Goal: Information Seeking & Learning: Find specific page/section

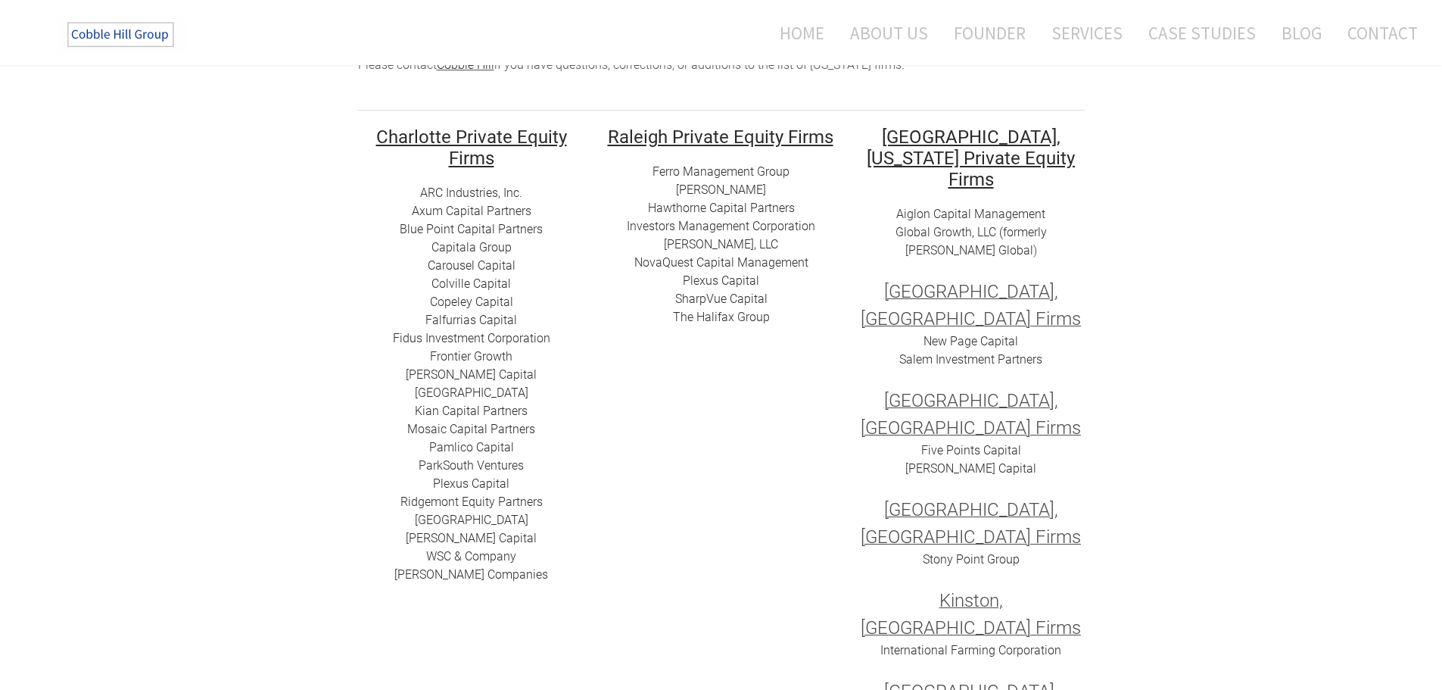
click at [493, 248] on link "Capitala Group​" at bounding box center [472, 247] width 80 height 14
click at [472, 264] on link "​​Carousel Capital​​" at bounding box center [472, 265] width 88 height 14
click at [454, 281] on link "​Colville Capital" at bounding box center [471, 283] width 79 height 14
click at [465, 301] on link "Copeley Capital" at bounding box center [471, 301] width 83 height 14
click at [469, 318] on link "​Falfurrias Capital" at bounding box center [471, 320] width 92 height 14
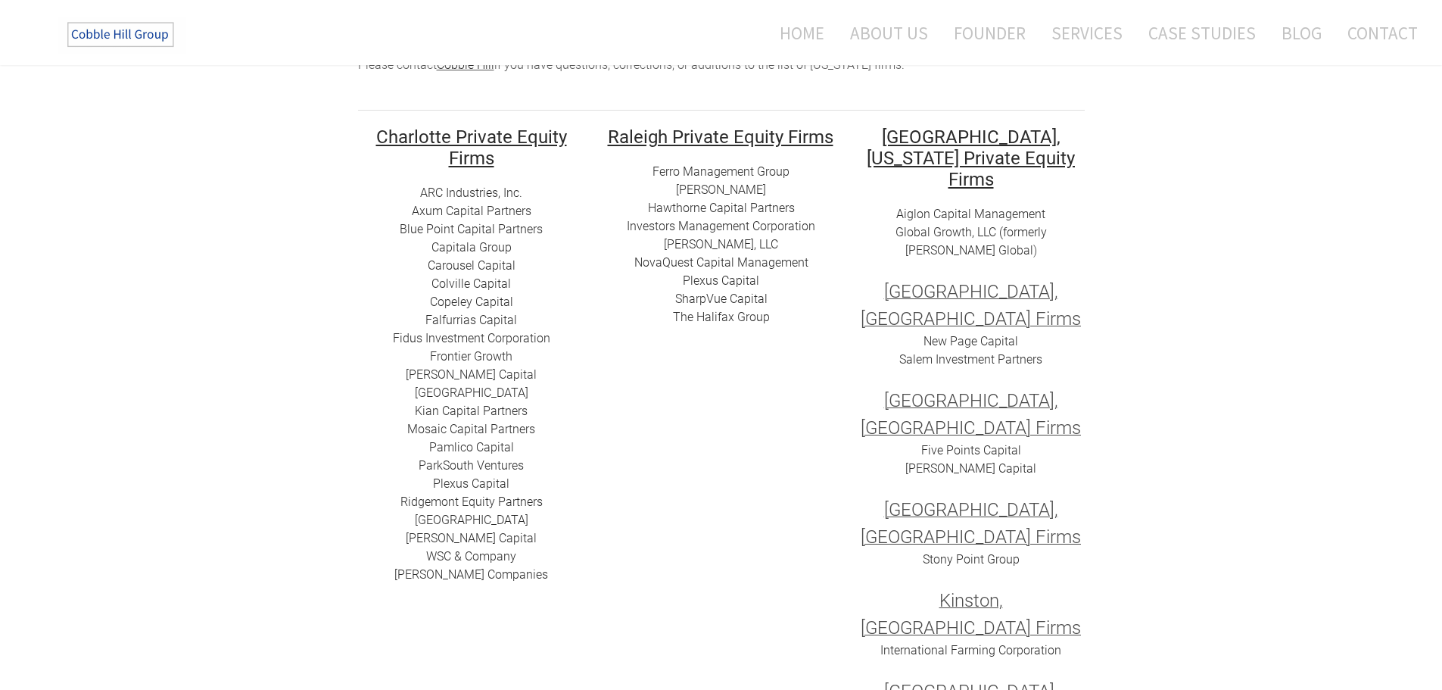
click at [475, 448] on link "​Pamlico Capital" at bounding box center [471, 447] width 85 height 14
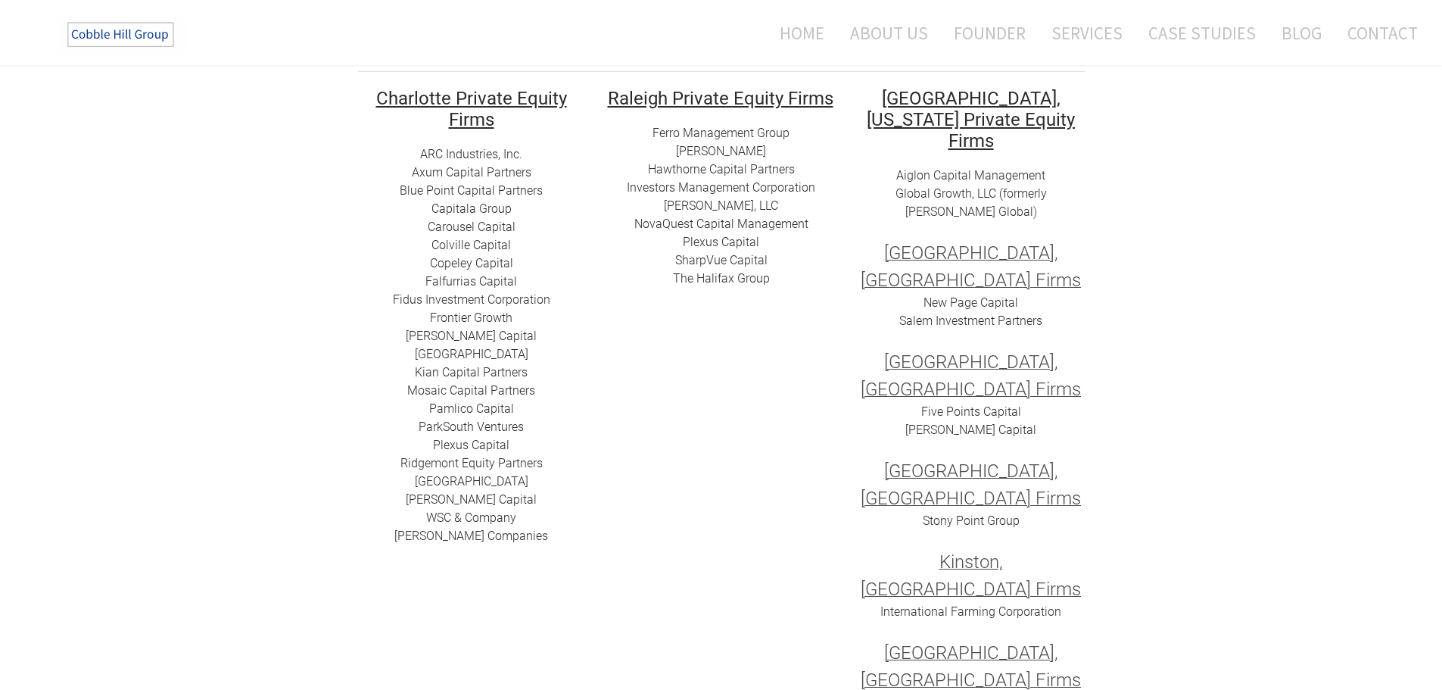
scroll to position [303, 0]
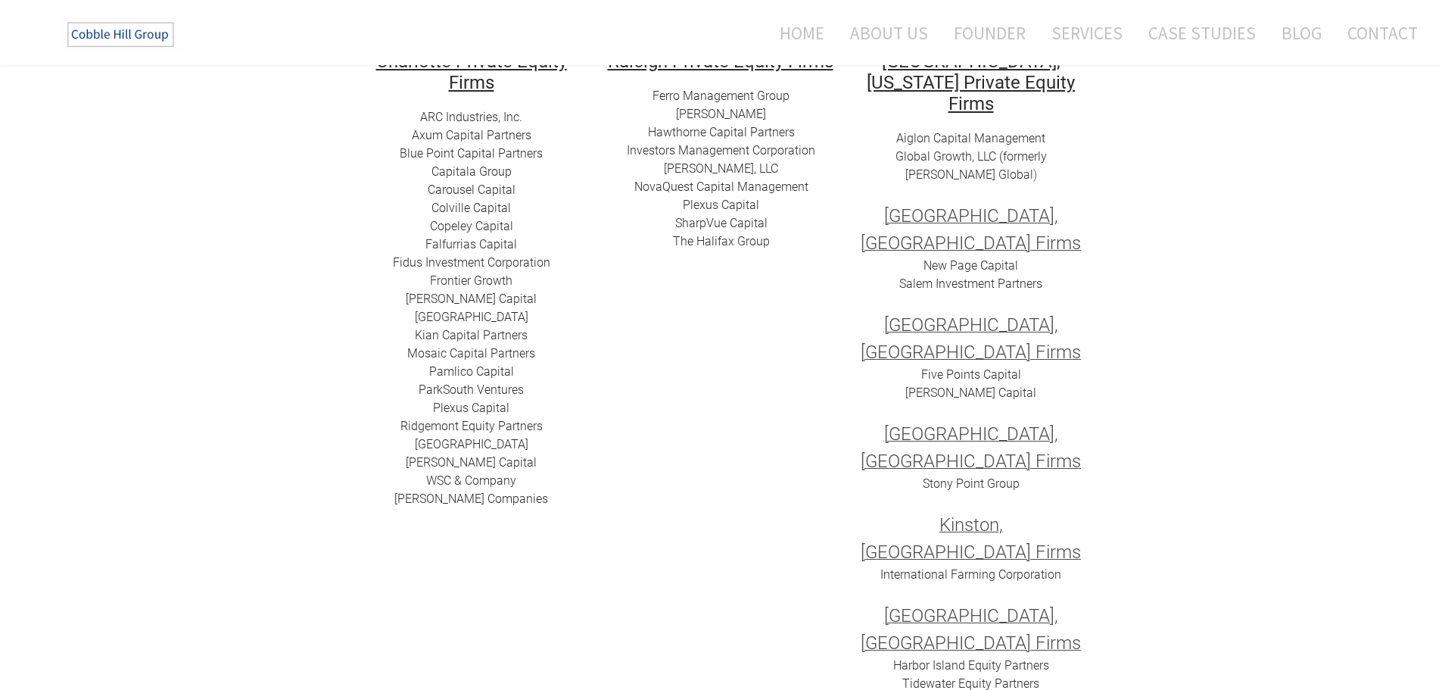
drag, startPoint x: 1441, startPoint y: 215, endPoint x: 1441, endPoint y: 204, distance: 10.6
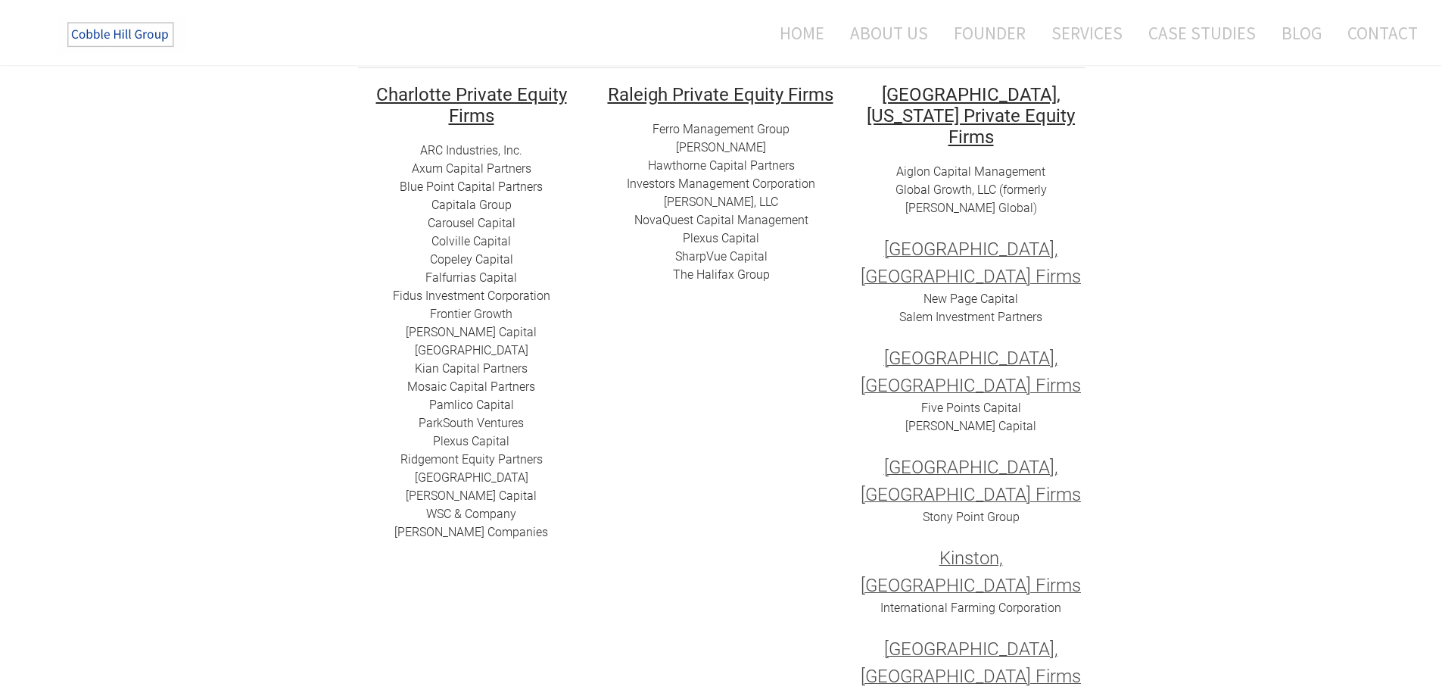
scroll to position [276, 0]
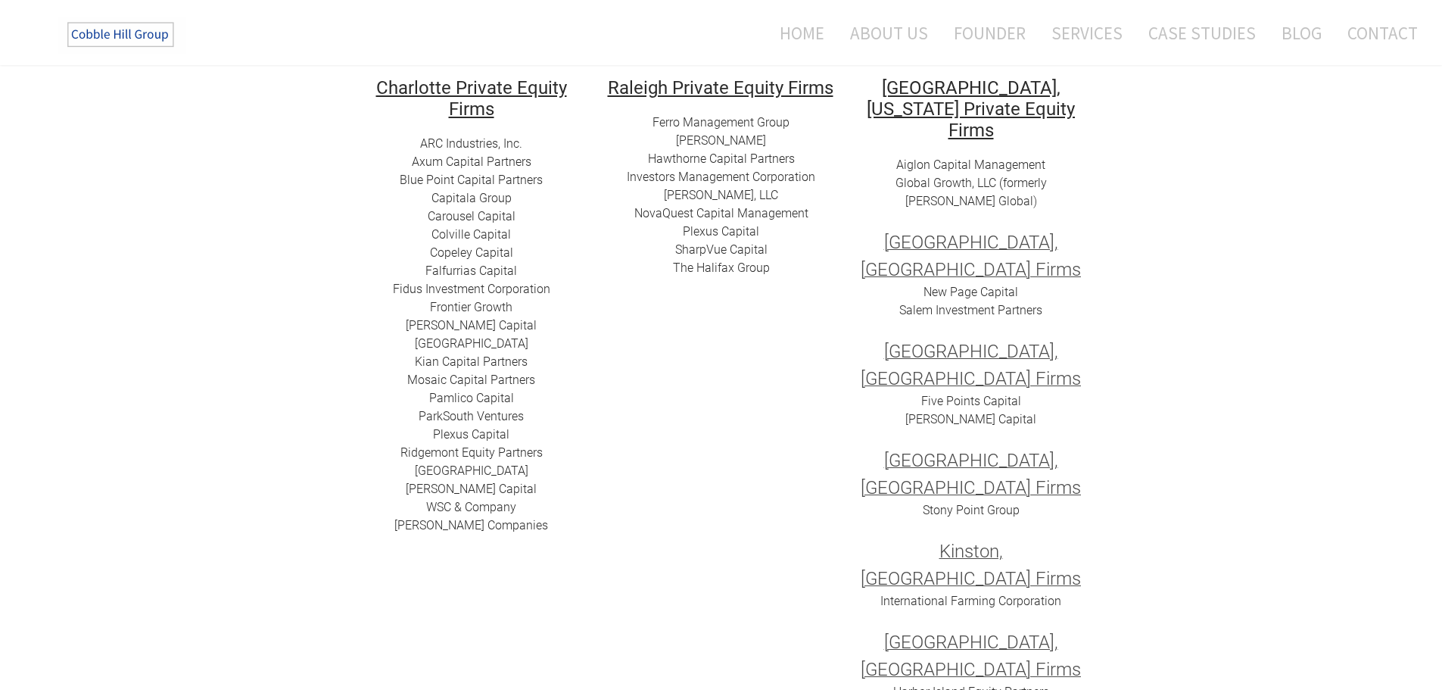
click at [463, 326] on link "Gaston Capital" at bounding box center [471, 325] width 131 height 14
click at [465, 416] on link "ParkSouth Ventures" at bounding box center [471, 416] width 105 height 14
click at [475, 474] on link "​Summit Park" at bounding box center [472, 470] width 114 height 14
click at [490, 508] on link "​WSC & Company" at bounding box center [471, 507] width 90 height 14
click at [474, 484] on link "Tillery Capital" at bounding box center [471, 488] width 131 height 14
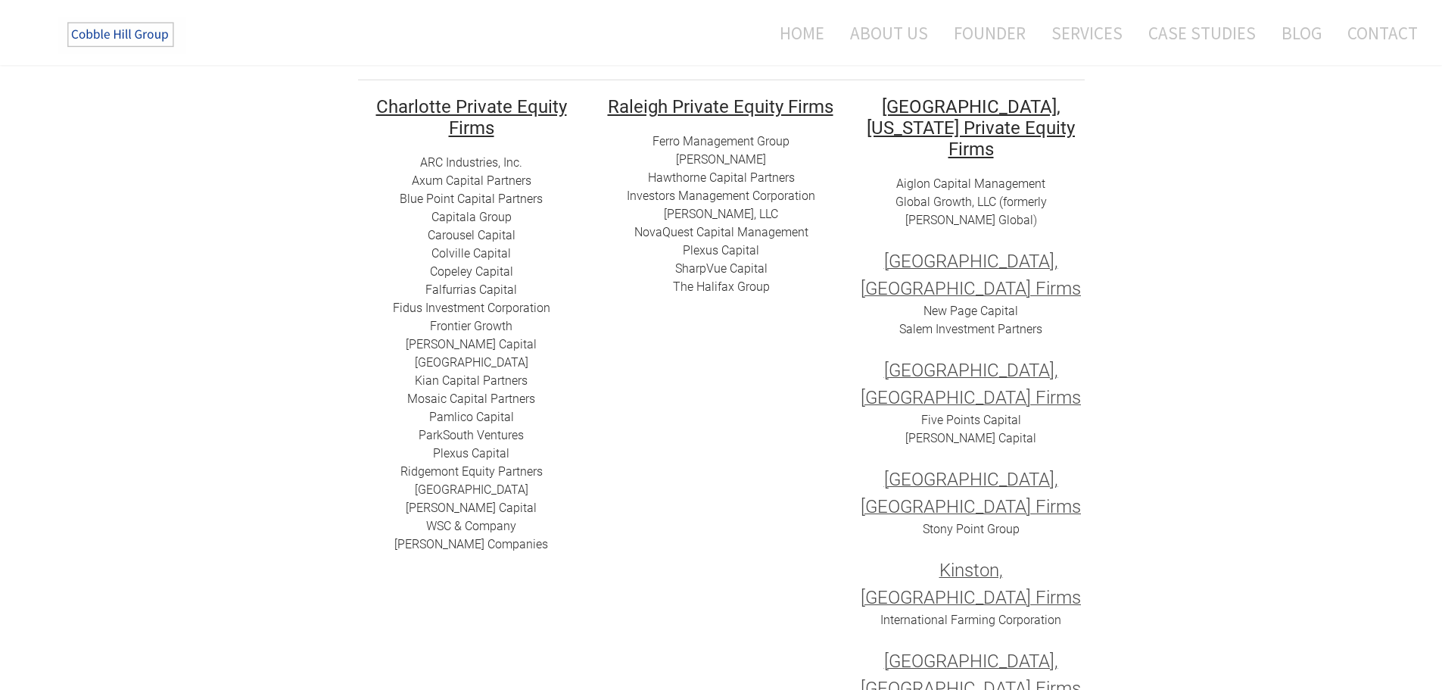
scroll to position [201, 0]
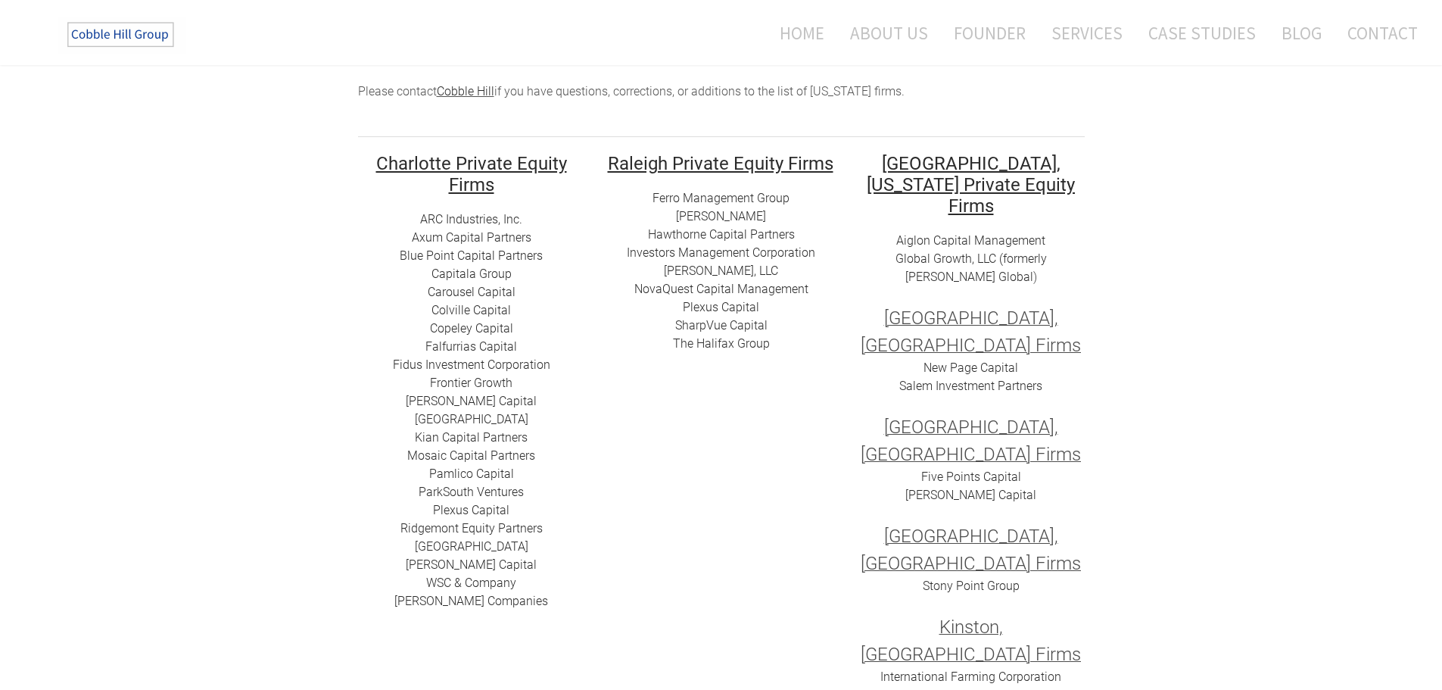
click at [706, 195] on link "Ferro Management Group" at bounding box center [721, 198] width 137 height 14
click at [719, 213] on link "Hargett Hunter" at bounding box center [721, 216] width 90 height 14
click at [704, 232] on link "Hawthorne Capital Partners" at bounding box center [721, 234] width 147 height 14
click at [715, 251] on link "Investors Management Corporation" at bounding box center [721, 252] width 189 height 14
click at [728, 304] on link "​Plexus Capital" at bounding box center [721, 307] width 76 height 14
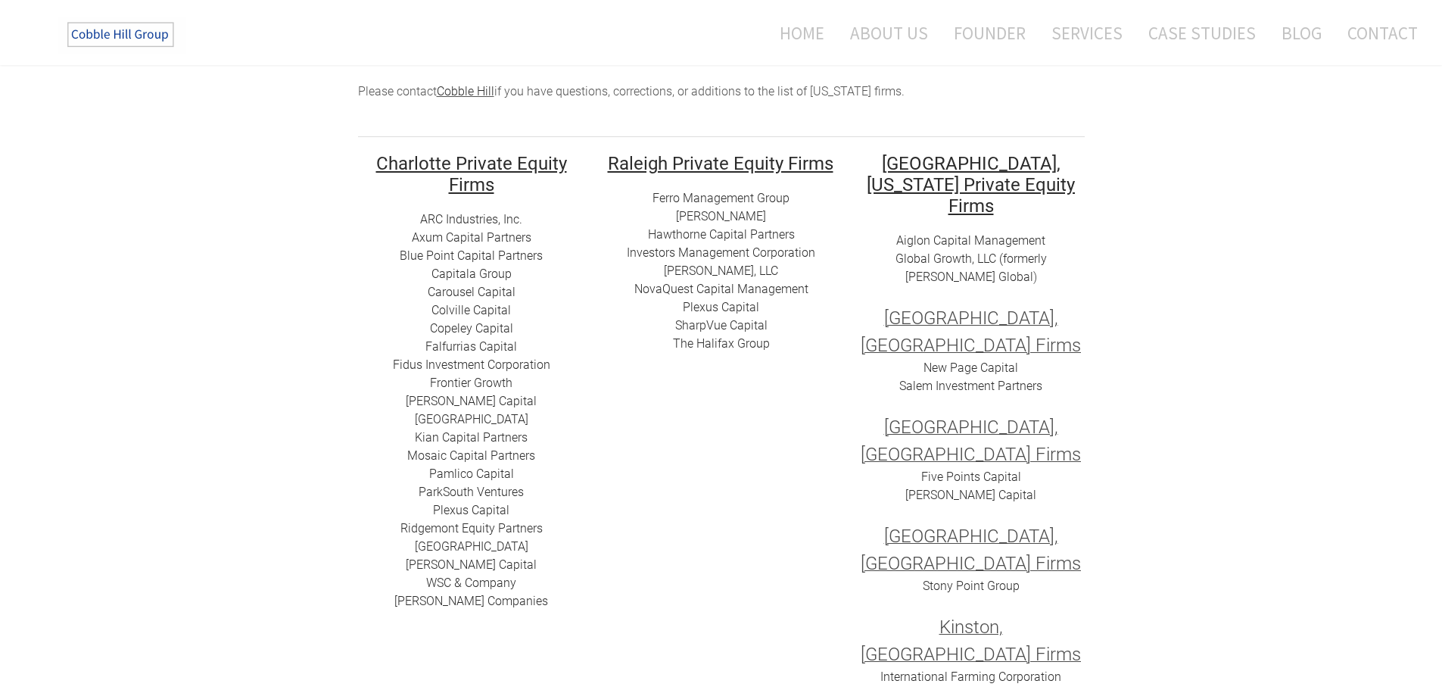
click at [716, 324] on link "SharpVue Capital" at bounding box center [721, 325] width 92 height 14
click at [734, 344] on link "​​The Halifax Group" at bounding box center [721, 343] width 97 height 14
click at [988, 469] on link "Five Points Capital​" at bounding box center [971, 476] width 100 height 14
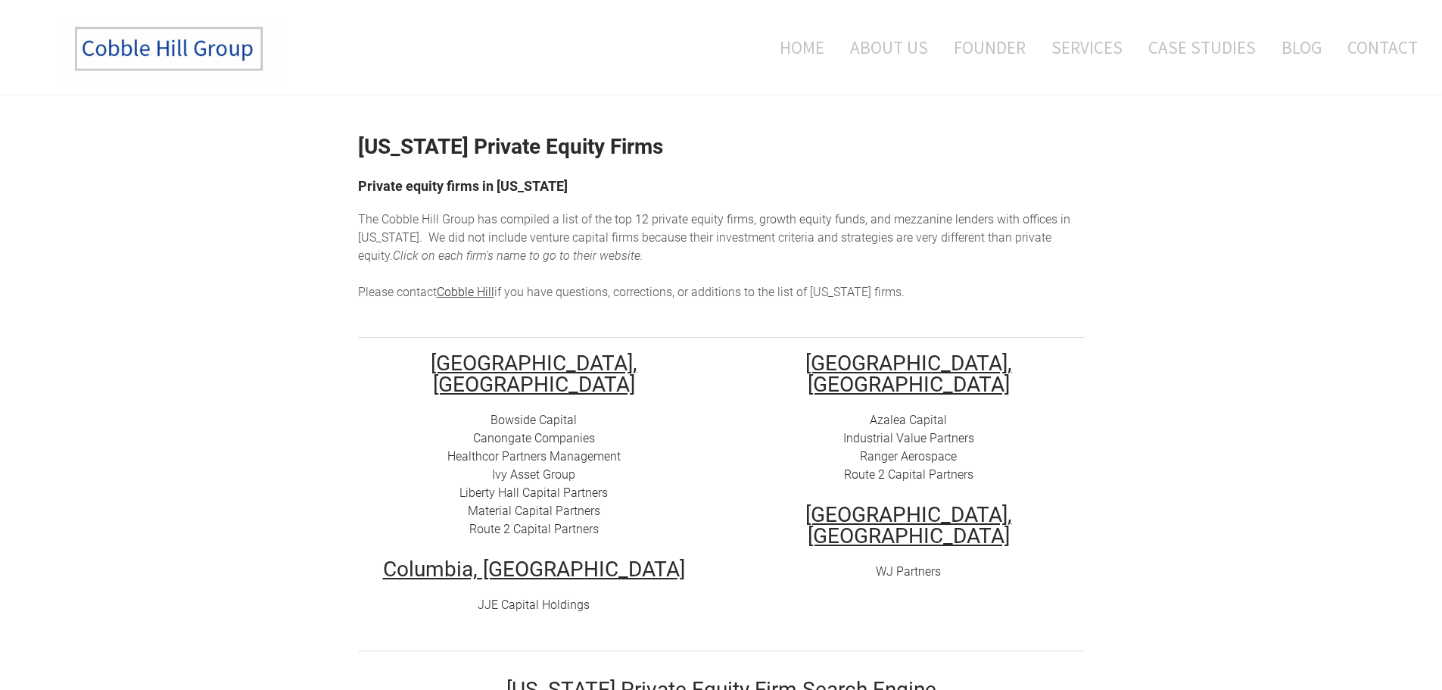
click at [515, 413] on link "Bowside Capital" at bounding box center [534, 420] width 86 height 14
click at [548, 431] on link "Canongate Companies" at bounding box center [534, 438] width 122 height 14
click at [567, 449] on link "Healthcor Partners Management" at bounding box center [533, 456] width 173 height 14
click at [538, 467] on link "Ivy Asset Group" at bounding box center [533, 474] width 83 height 14
click at [531, 485] on link "Liberty Hall Capital Partners" at bounding box center [534, 492] width 148 height 14
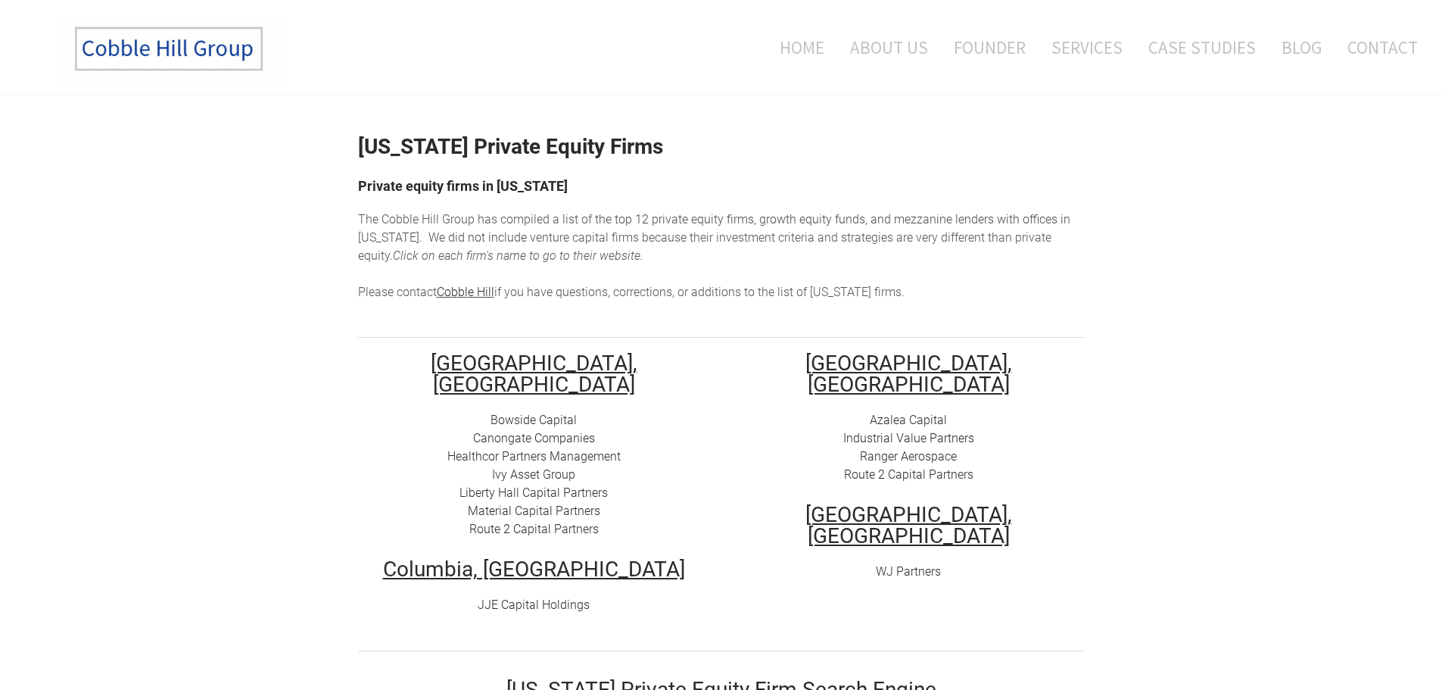
click at [514, 522] on link "Route 2 Capital Partners" at bounding box center [533, 529] width 129 height 14
click at [519, 503] on link "Material Capital Partners" at bounding box center [534, 510] width 132 height 14
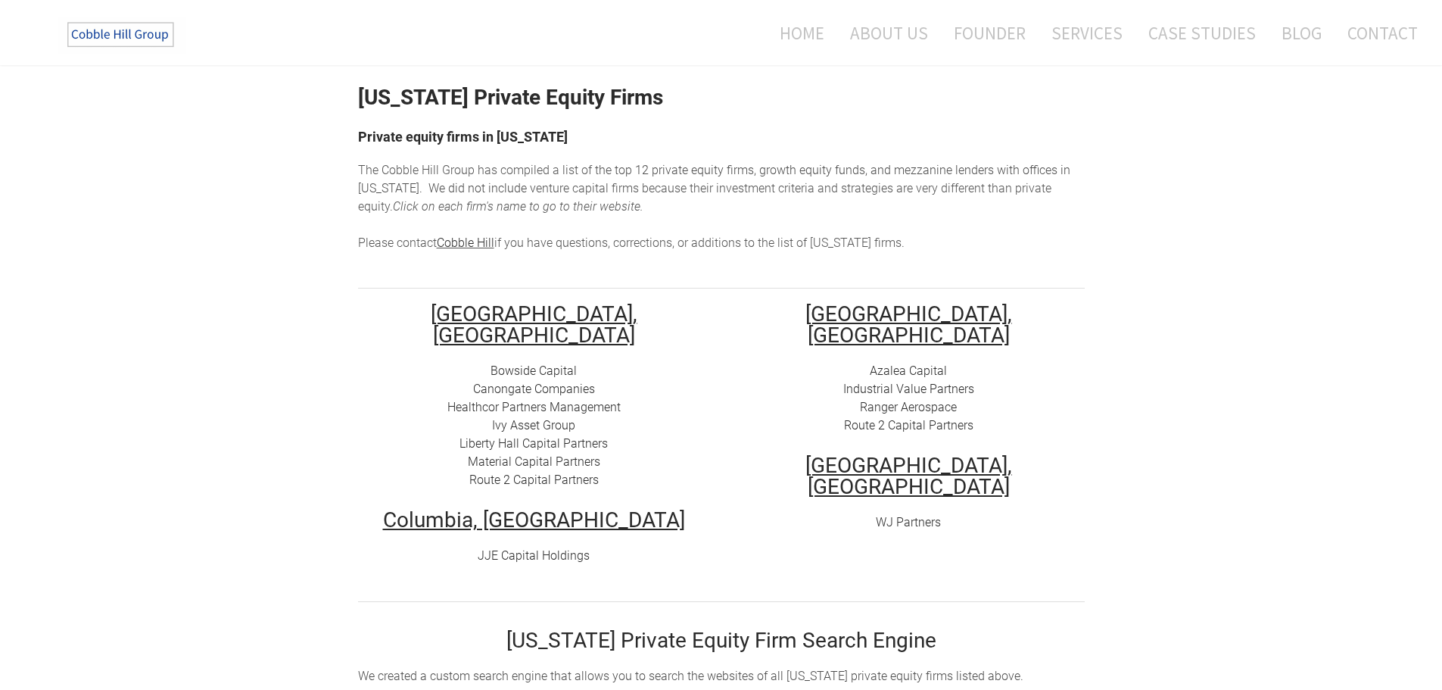
scroll to position [76, 0]
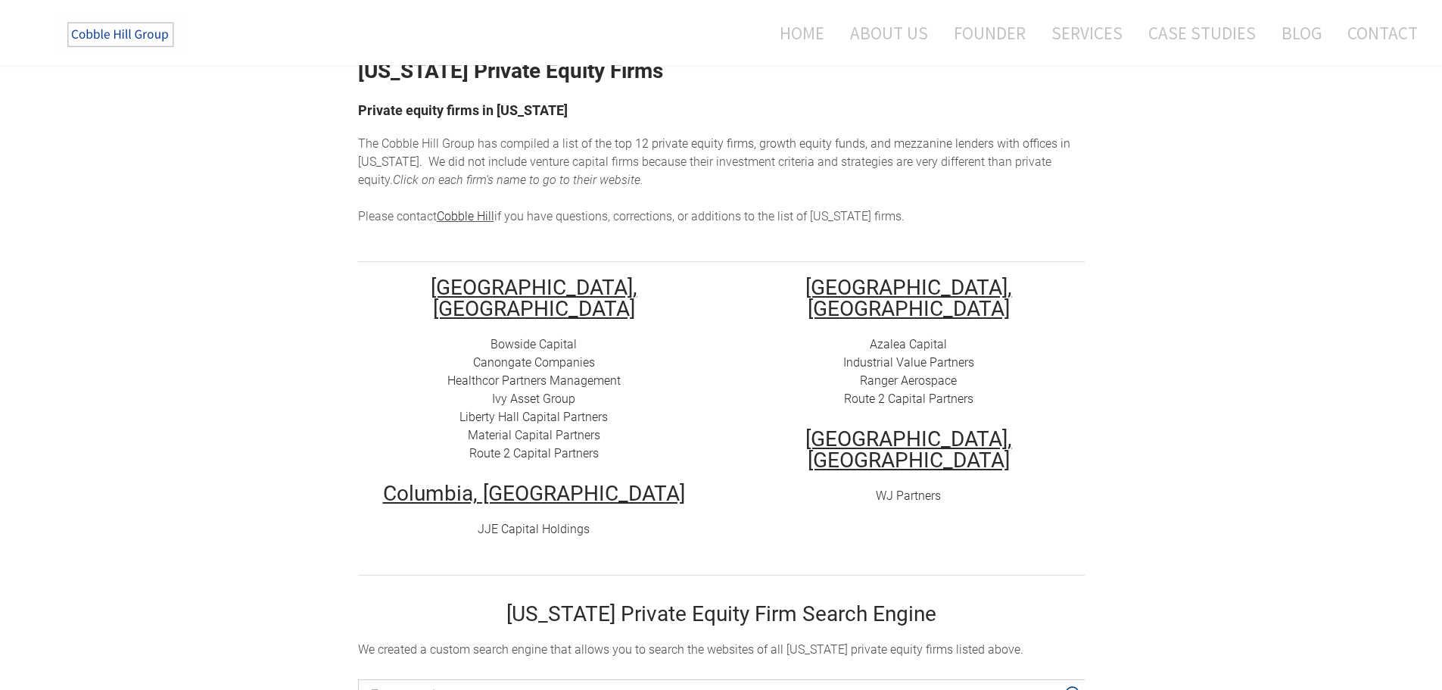
click at [893, 337] on link "Azalea Capital" at bounding box center [908, 344] width 77 height 14
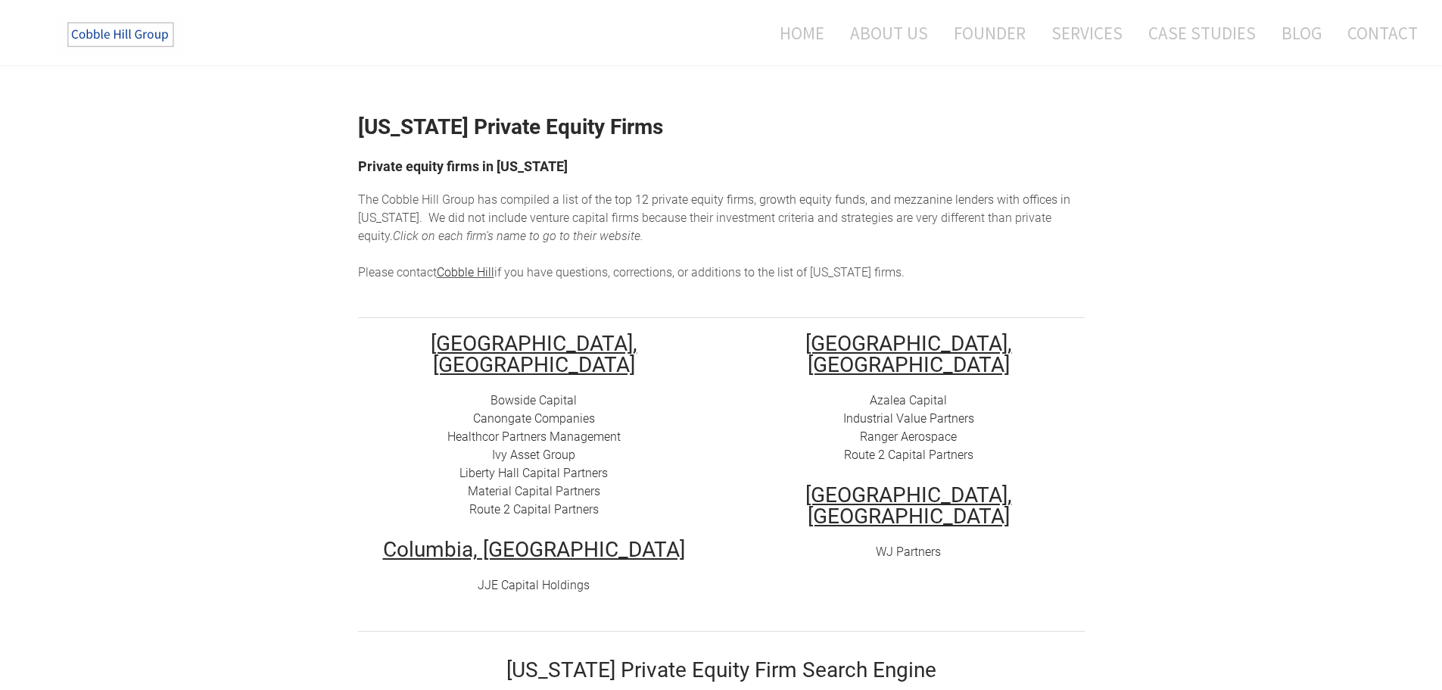
scroll to position [0, 0]
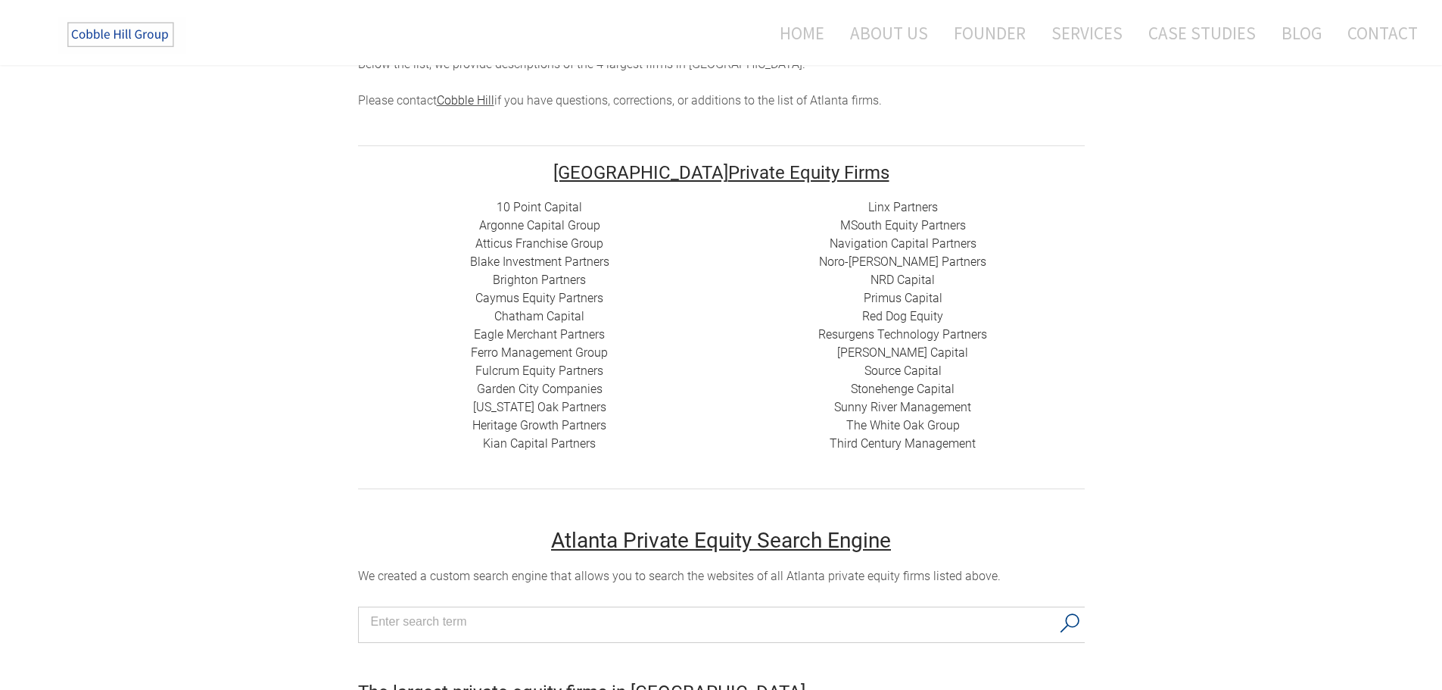
scroll to position [217, 0]
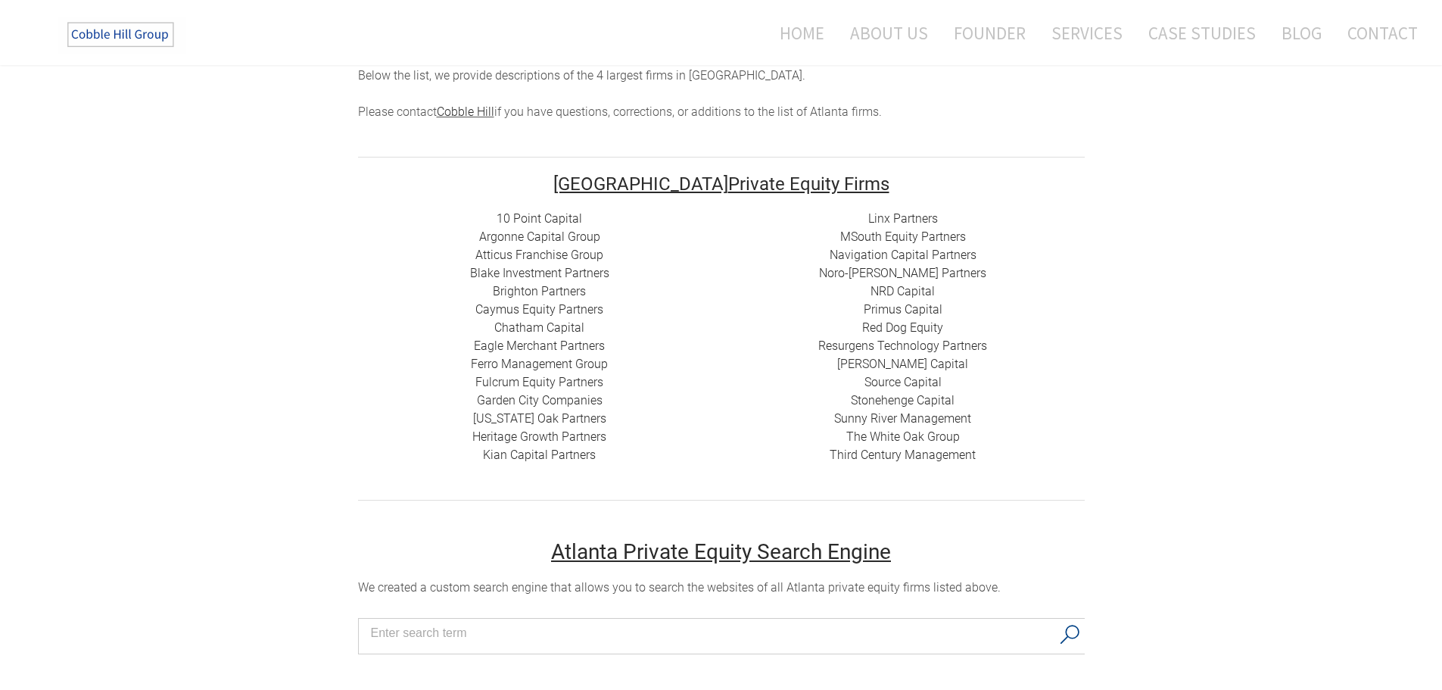
click at [569, 215] on link "10 Point Capital" at bounding box center [540, 218] width 86 height 14
click at [514, 234] on link "Argonne Capital Group" at bounding box center [539, 236] width 121 height 14
click at [528, 255] on link "Atticus Franchise Group" at bounding box center [539, 255] width 128 height 14
click at [504, 272] on link "Blake Investment Partners" at bounding box center [539, 273] width 139 height 14
click at [528, 294] on link "Brighton Partners" at bounding box center [539, 291] width 93 height 14
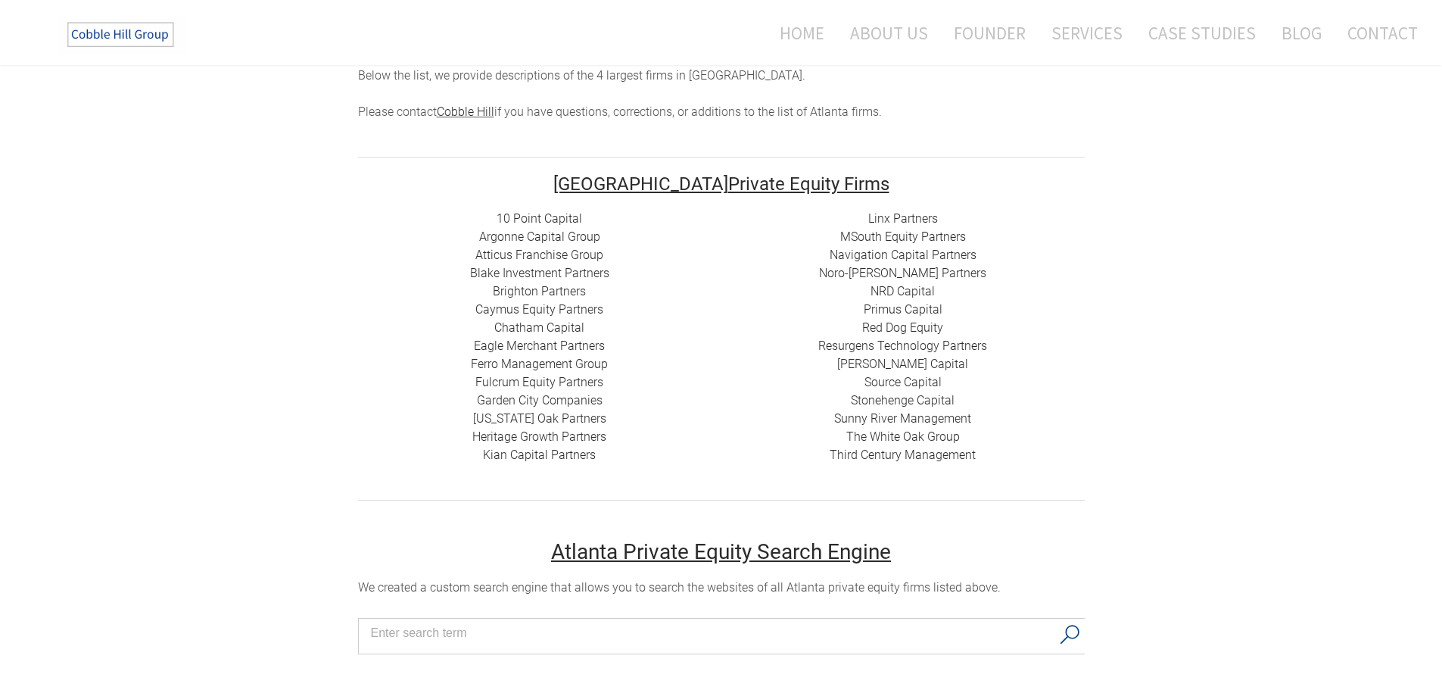
click at [520, 311] on link "Caymus Equity Partners" at bounding box center [539, 309] width 128 height 14
click at [521, 323] on link "Chatham Capital" at bounding box center [539, 327] width 90 height 14
click at [528, 345] on link "Eagle Merchant Partners" at bounding box center [539, 345] width 131 height 14
click at [530, 365] on link "Ferro Management Group" at bounding box center [539, 364] width 137 height 14
click at [536, 383] on link "Fulcrum Equity Partners​​" at bounding box center [539, 382] width 128 height 14
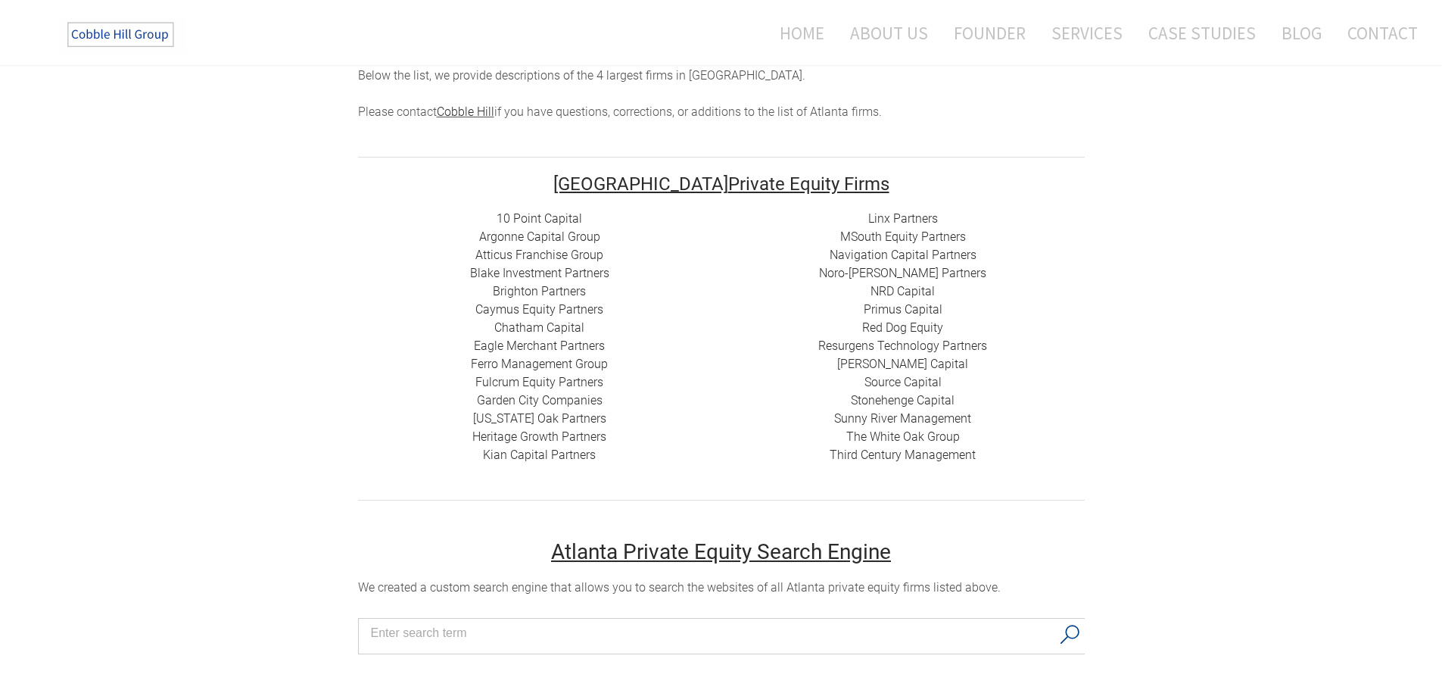
click at [525, 399] on link "Garden City Companies" at bounding box center [540, 400] width 126 height 14
click at [544, 418] on link "Georgia Oak Partners" at bounding box center [539, 418] width 133 height 14
click at [549, 438] on link "Heritage Growth Partners" at bounding box center [539, 436] width 134 height 14
click at [525, 456] on link "​Kian Capital Partners" at bounding box center [539, 454] width 113 height 14
click at [901, 238] on link "MSouth Equity Partners" at bounding box center [903, 236] width 126 height 14
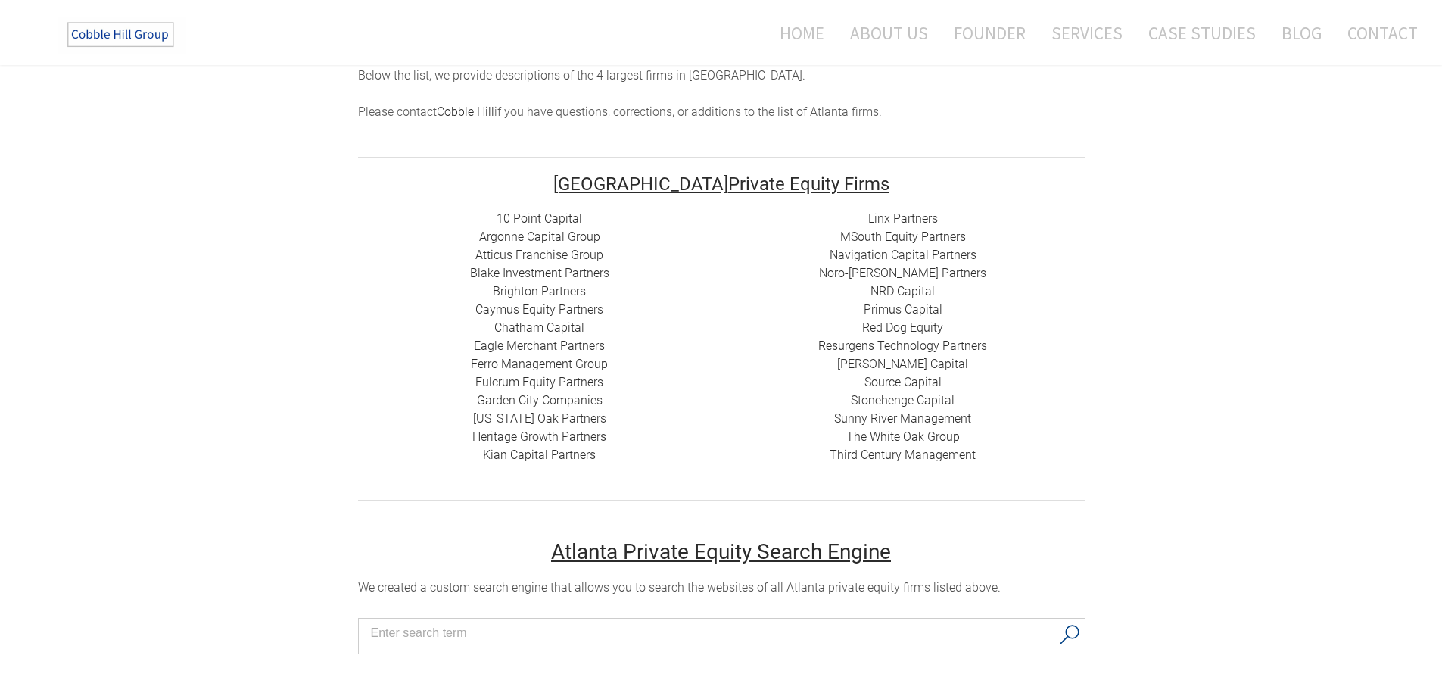
click at [913, 256] on link "Navigation Capital Partners" at bounding box center [903, 255] width 147 height 14
click at [886, 273] on link "Noro-Moseley Partners" at bounding box center [902, 273] width 167 height 14
click at [912, 291] on link "NRD Capital" at bounding box center [903, 291] width 64 height 14
click at [909, 310] on link "Primus Capital" at bounding box center [903, 309] width 79 height 14
click at [897, 326] on link "Red Dog Equity" at bounding box center [902, 327] width 81 height 14
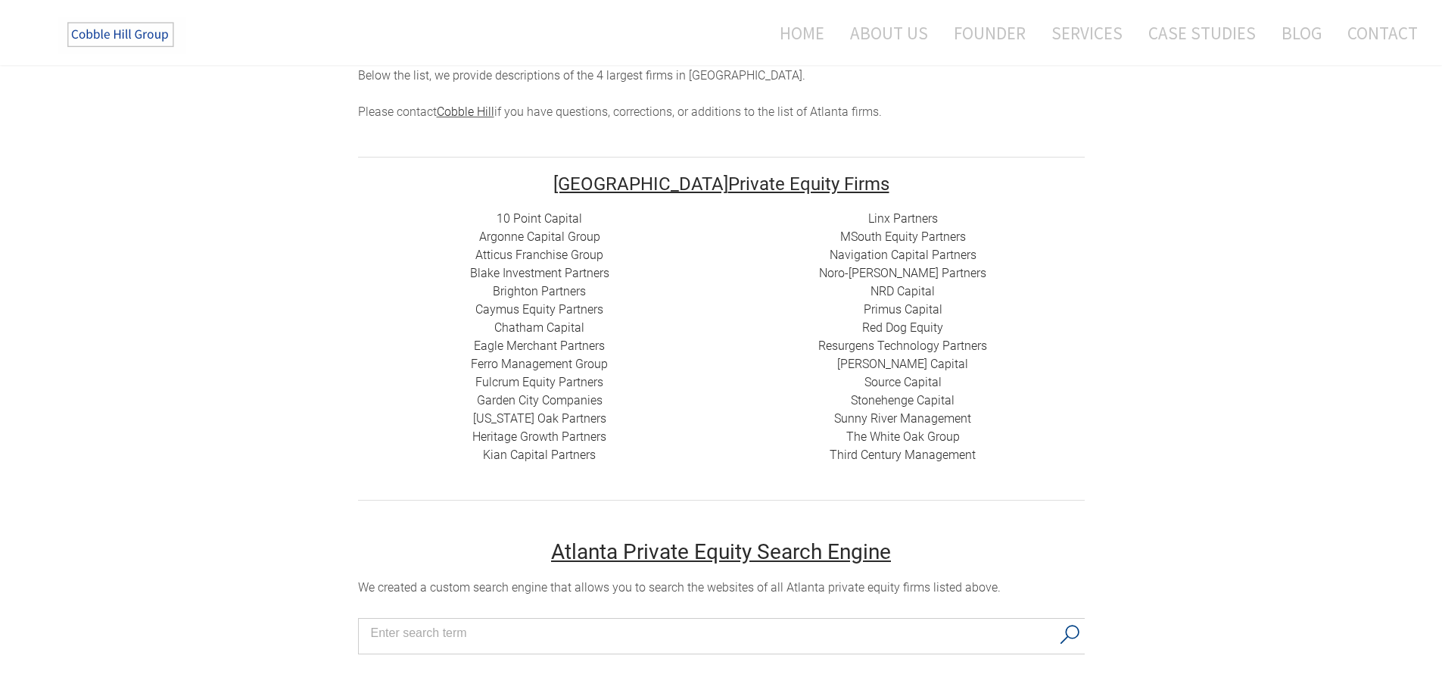
click at [918, 382] on link "Source Capital" at bounding box center [903, 382] width 77 height 14
click at [902, 416] on link "Sunny River Management" at bounding box center [902, 418] width 137 height 14
click at [925, 438] on link "The White Oak Group" at bounding box center [903, 436] width 114 height 14
click at [895, 455] on link "Third Century Management" at bounding box center [903, 454] width 146 height 14
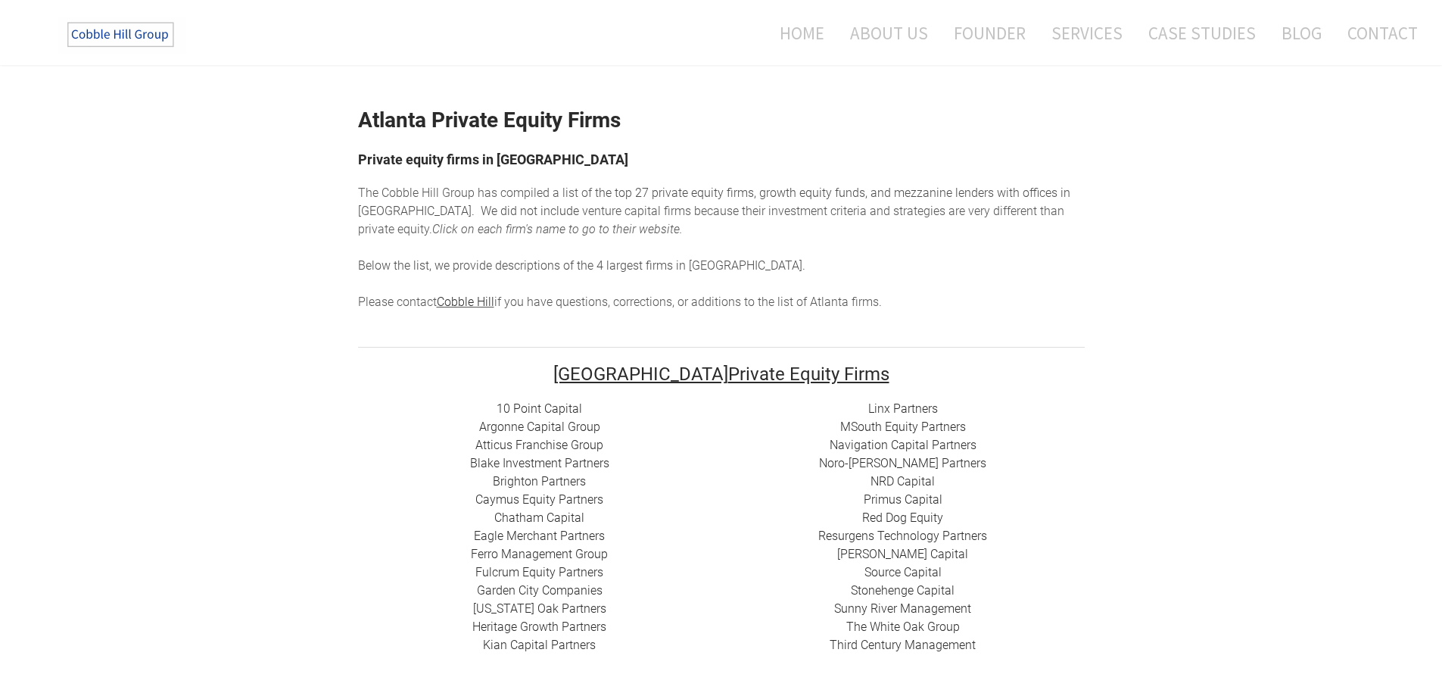
scroll to position [0, 0]
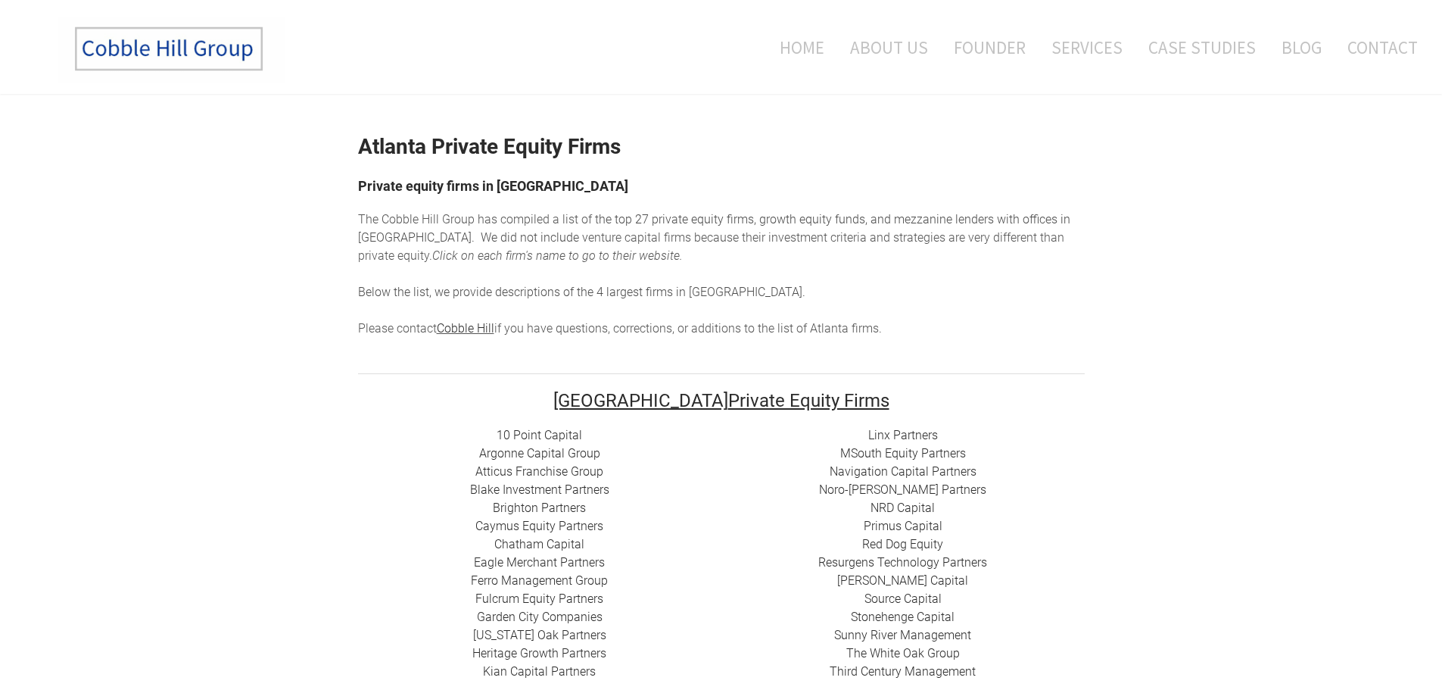
click at [1064, 323] on div "The Cobble Hill Group has compiled a list of t he top 27 private equity firms, …" at bounding box center [721, 273] width 727 height 127
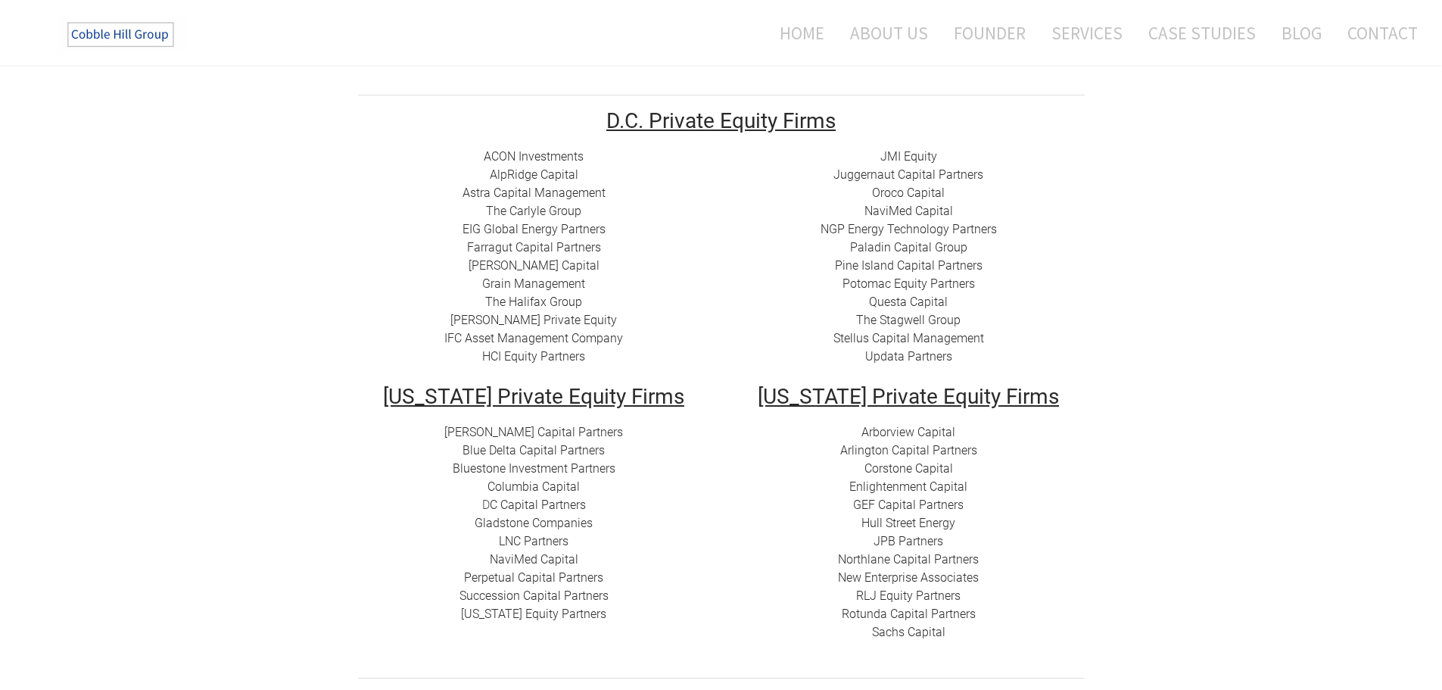
scroll to position [273, 0]
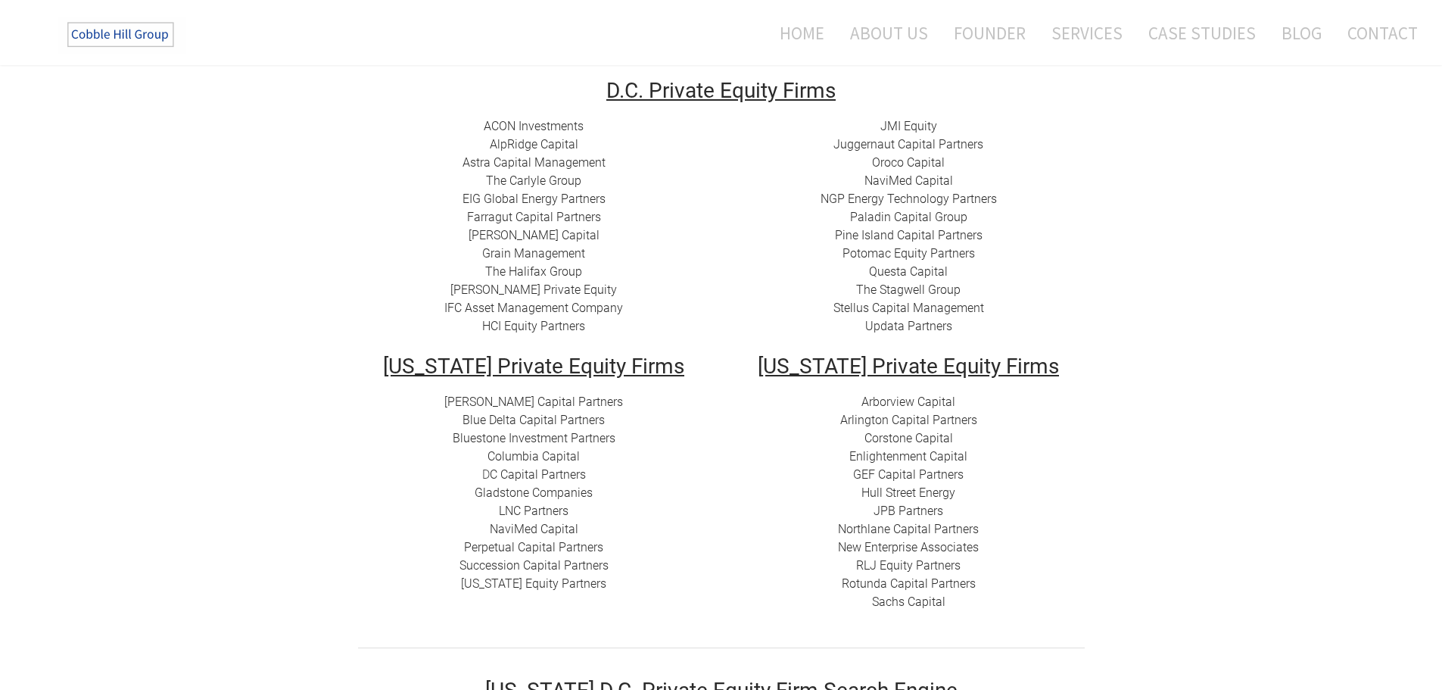
click at [556, 404] on link "[PERSON_NAME] Capital Partners" at bounding box center [533, 401] width 179 height 14
click at [515, 420] on link "Blue Delta Capital Partners" at bounding box center [534, 420] width 142 height 14
click at [529, 440] on link "​Bluestone Investment Partners" at bounding box center [534, 438] width 163 height 14
click at [538, 453] on link "Columbia Capital" at bounding box center [534, 456] width 92 height 14
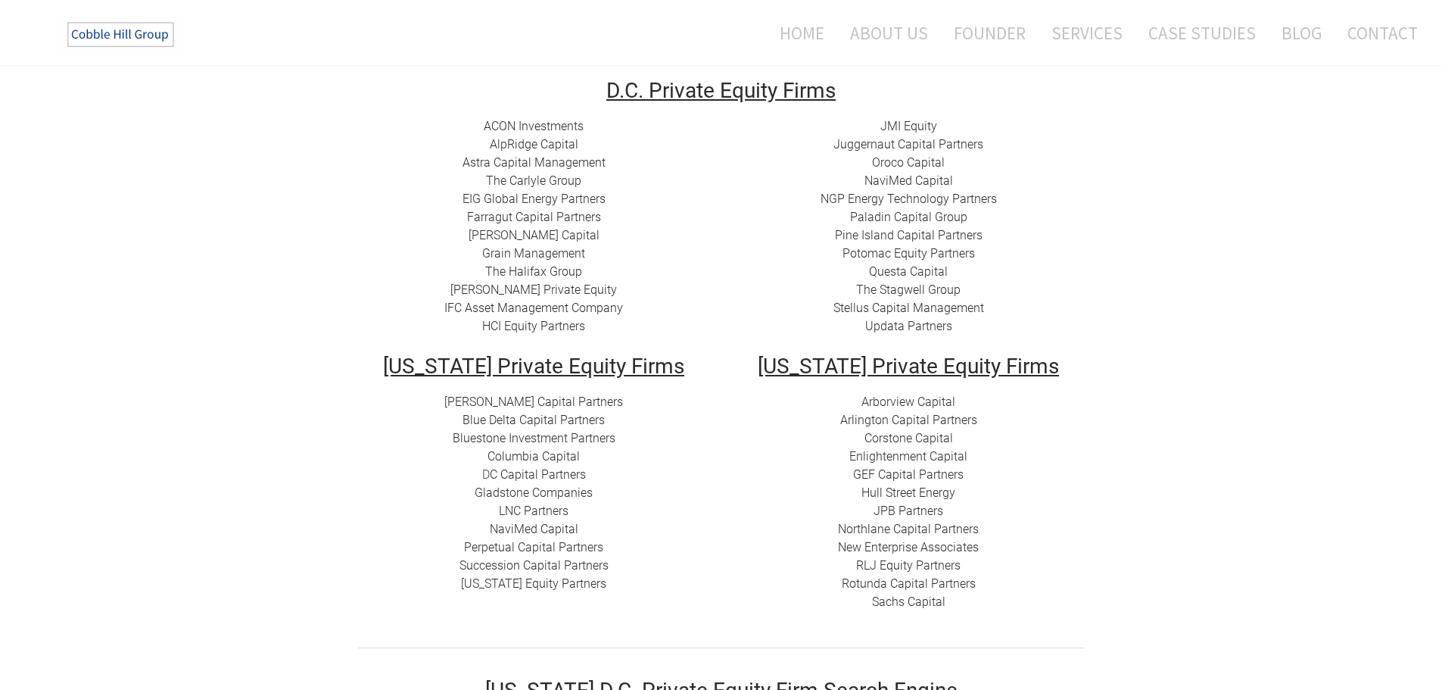
click at [541, 474] on link "C Capital Partners" at bounding box center [538, 474] width 96 height 14
click at [544, 491] on link "Gladstone Companies" at bounding box center [534, 492] width 118 height 14
click at [541, 510] on link "LNC Partners" at bounding box center [534, 510] width 70 height 14
click at [550, 513] on link "LNC Partners" at bounding box center [534, 510] width 70 height 14
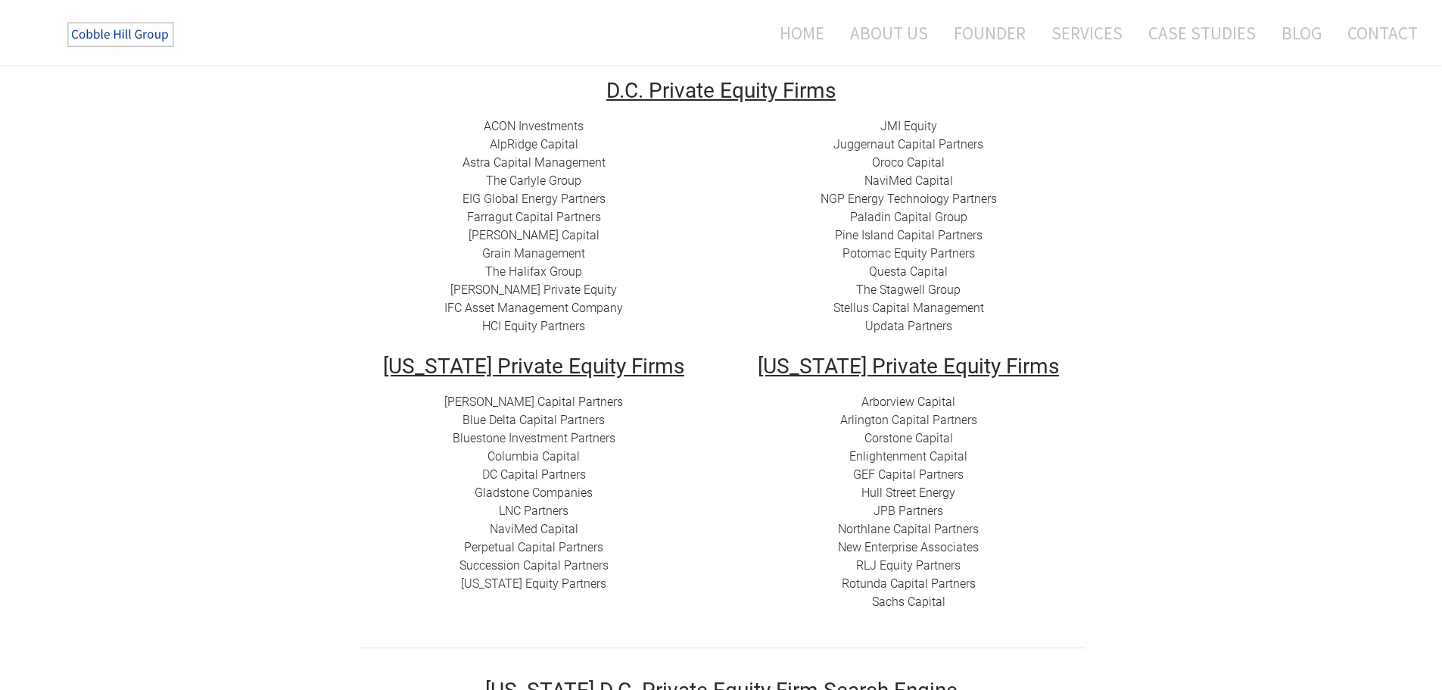
click at [531, 544] on link "​Perpetual Capital Partners" at bounding box center [533, 547] width 139 height 14
click at [544, 566] on link "Succession Capital Partners" at bounding box center [534, 565] width 149 height 14
click at [510, 580] on link "Washington Equity Partners​" at bounding box center [533, 583] width 145 height 14
click at [898, 404] on link "Arborview Capital" at bounding box center [909, 401] width 94 height 14
click at [915, 417] on link "Arlington Capital Partners​" at bounding box center [908, 420] width 137 height 14
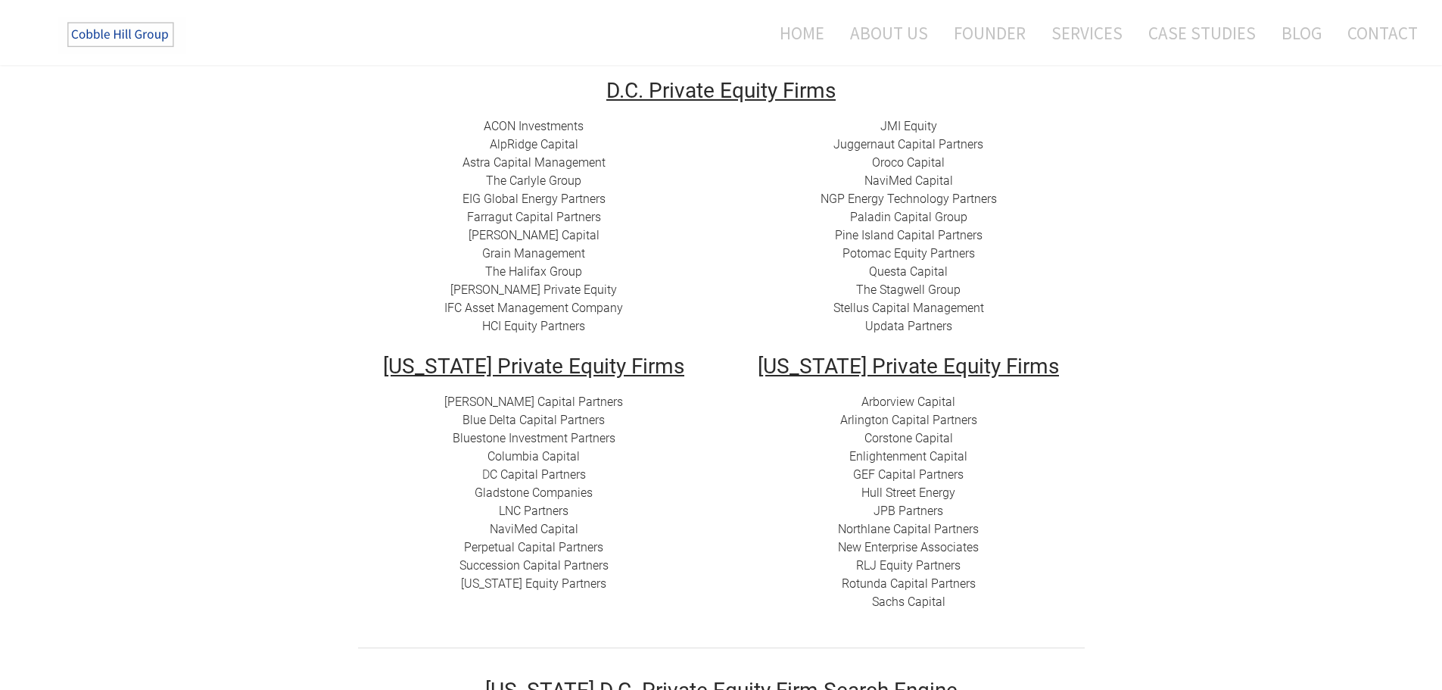
click at [896, 435] on link "Corstone Capital" at bounding box center [909, 438] width 89 height 14
click at [905, 456] on link "​Enlightenment Capital" at bounding box center [908, 456] width 118 height 14
click at [923, 476] on link "GEF Capital Partners" at bounding box center [908, 474] width 111 height 14
click at [910, 493] on link "Hull Street Energy" at bounding box center [909, 492] width 94 height 14
click at [927, 508] on link "JPB Partners" at bounding box center [909, 510] width 70 height 14
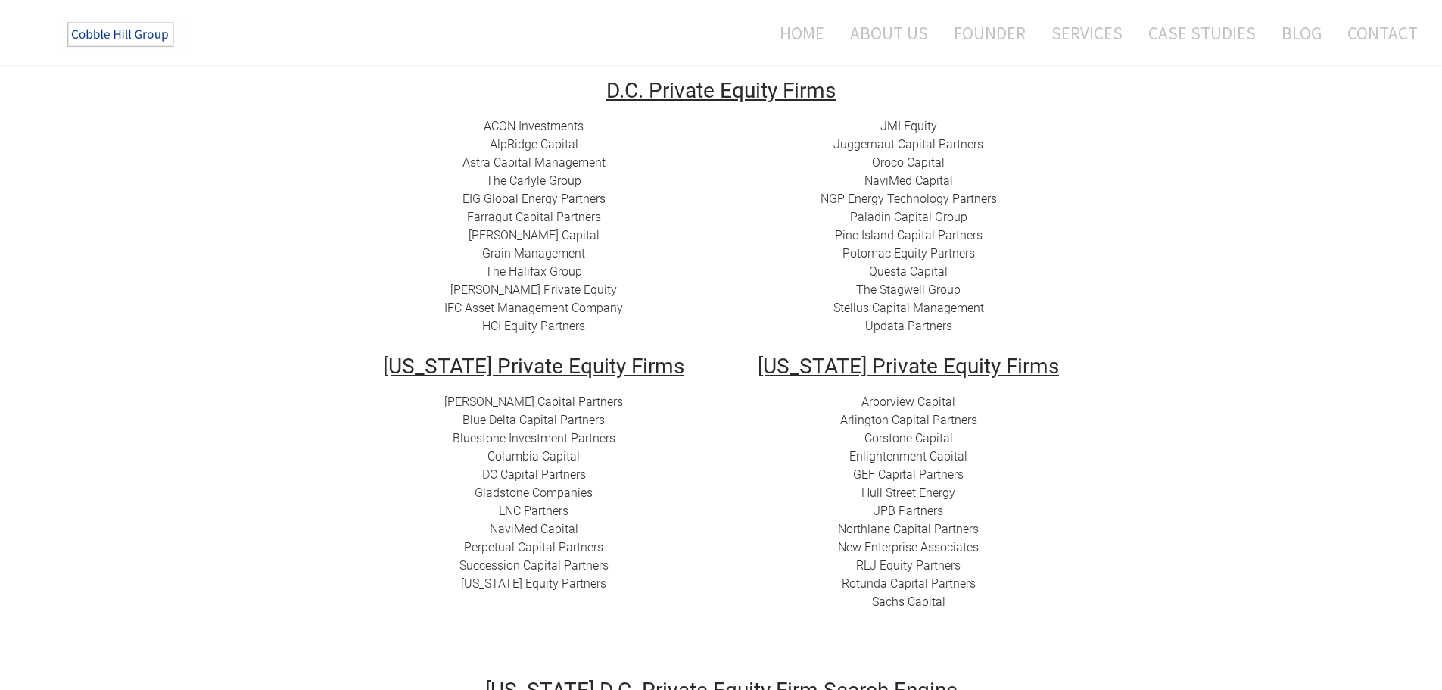
click at [921, 530] on link "Northlane Capital Partners" at bounding box center [908, 529] width 141 height 14
click at [905, 550] on link "New Enterprise Associates" at bounding box center [908, 547] width 141 height 14
click at [916, 565] on link "​RLJ Equity Partners" at bounding box center [908, 565] width 104 height 14
click at [907, 581] on link "​​Rotunda Capital Partners" at bounding box center [909, 583] width 134 height 14
click at [902, 602] on link "Sachs Capital" at bounding box center [908, 601] width 73 height 14
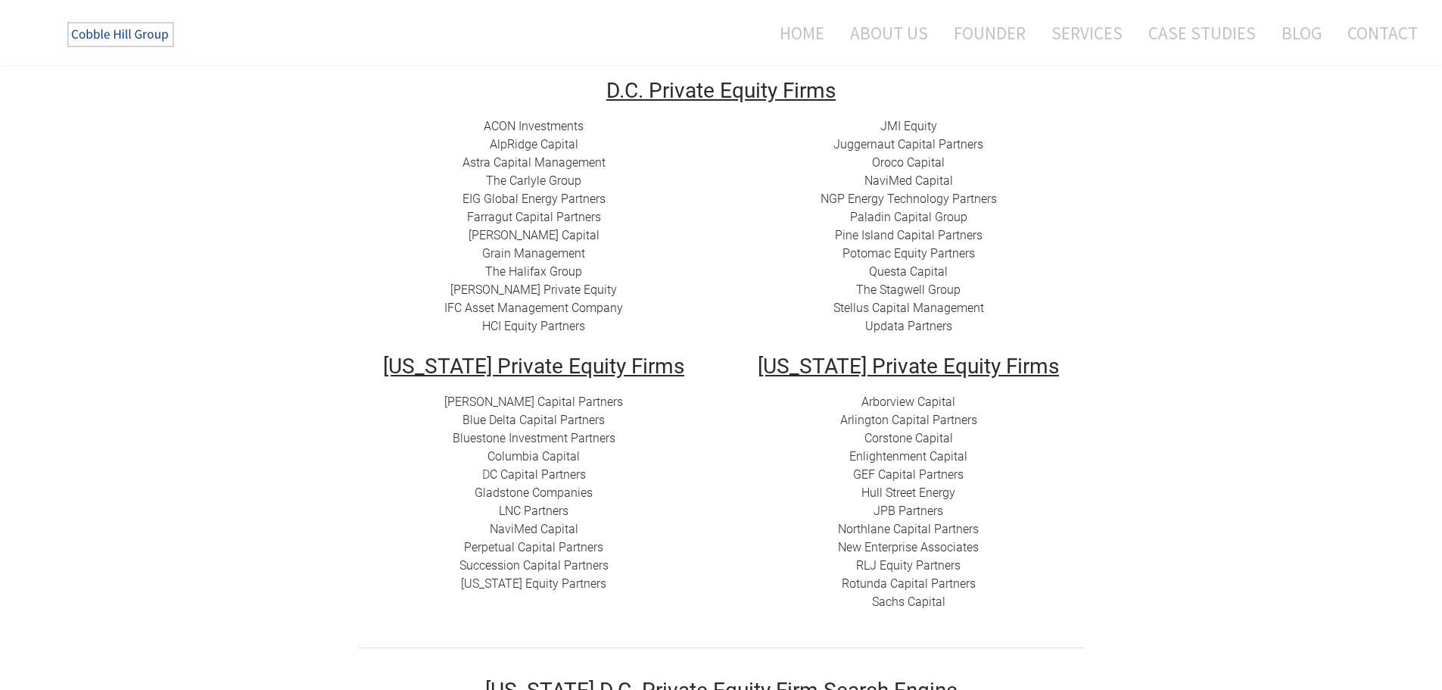
click at [900, 326] on link "Updata Partners" at bounding box center [908, 326] width 87 height 14
click at [899, 307] on link "Stellus Capital Management" at bounding box center [909, 308] width 151 height 14
click at [911, 307] on link "Stellus Capital Management" at bounding box center [909, 308] width 151 height 14
click at [902, 288] on link "The Stagwell Group" at bounding box center [908, 289] width 104 height 14
click at [909, 252] on link "​Potomac Equity Partners" at bounding box center [909, 253] width 132 height 14
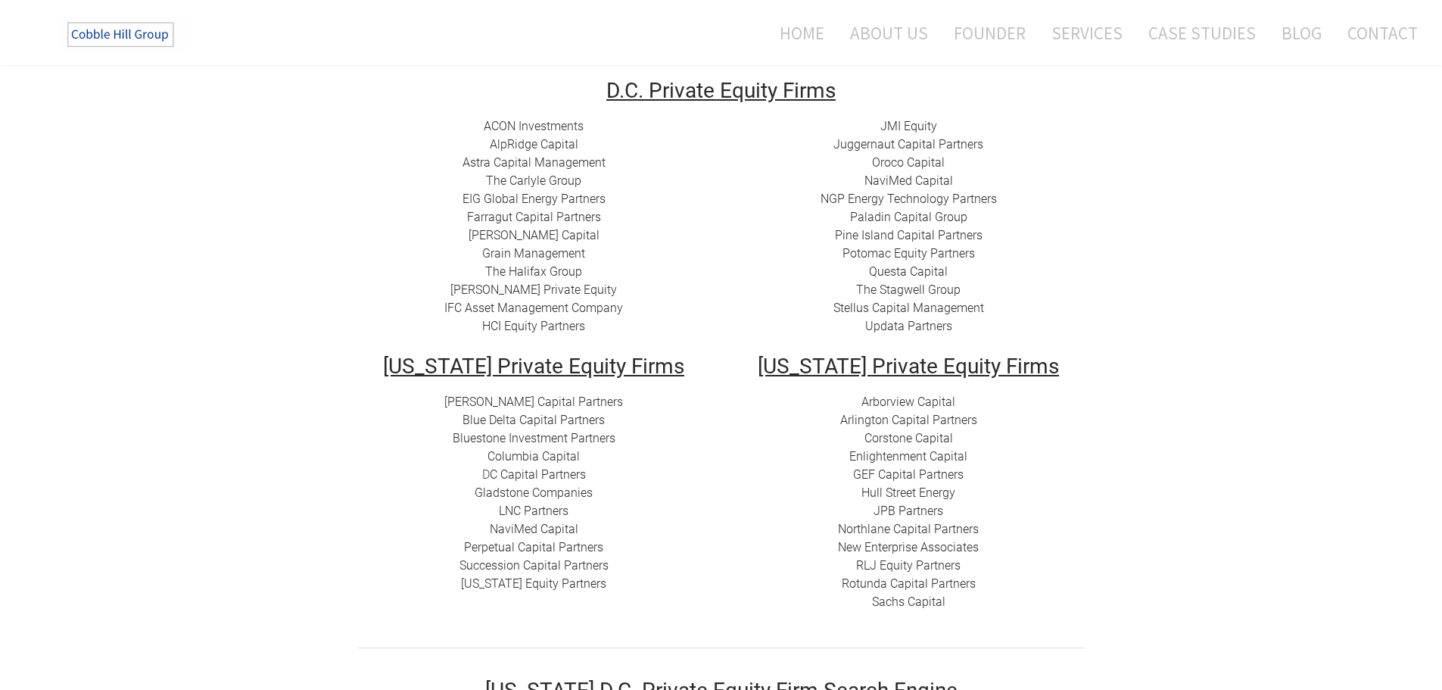
click at [919, 235] on link "Pine Island Capital Partners" at bounding box center [909, 235] width 148 height 14
click at [911, 217] on link "Paladin Capital Group" at bounding box center [908, 217] width 117 height 14
click at [911, 126] on link "JMI Equity" at bounding box center [908, 126] width 57 height 14
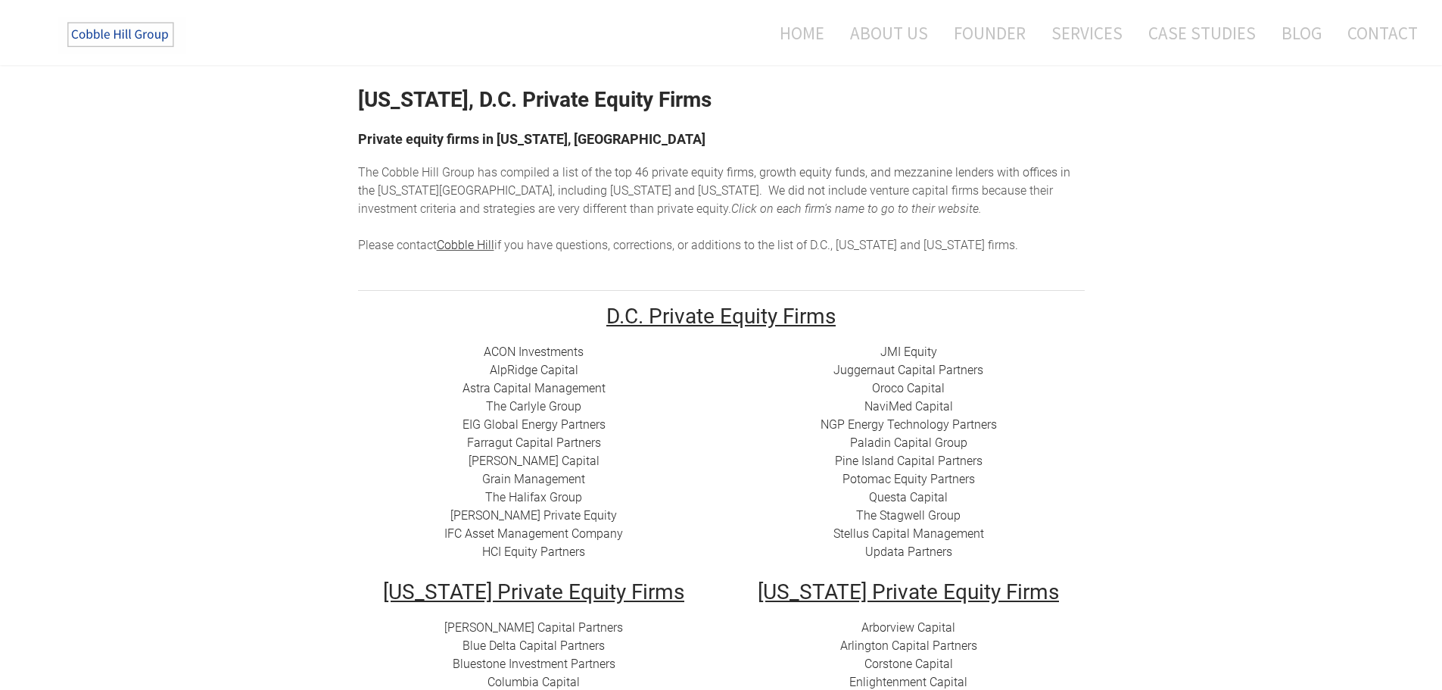
scroll to position [45, 0]
click at [542, 368] on link "​ AlpRidge Capital" at bounding box center [534, 371] width 89 height 14
click at [520, 447] on link "Farragut Capital Partners" at bounding box center [534, 444] width 134 height 14
click at [524, 385] on link "​Astra Capital Management" at bounding box center [534, 389] width 143 height 14
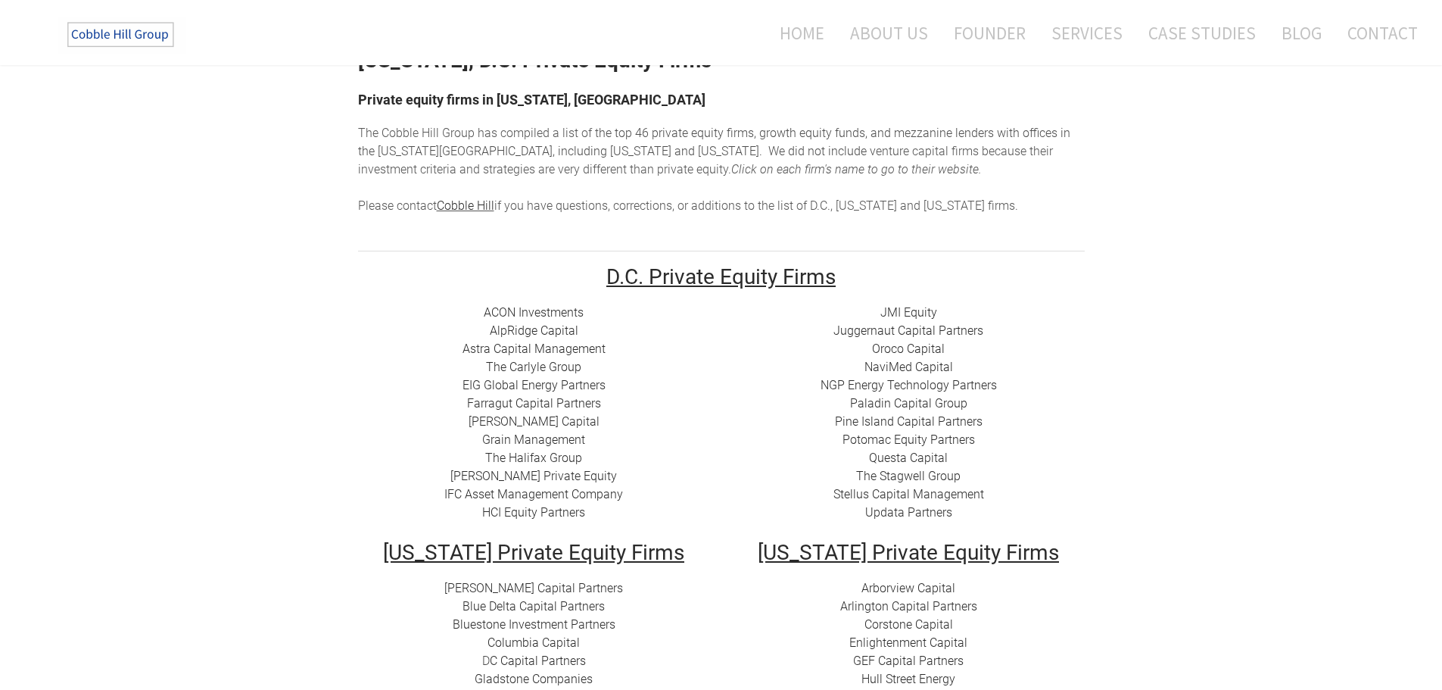
scroll to position [0, 0]
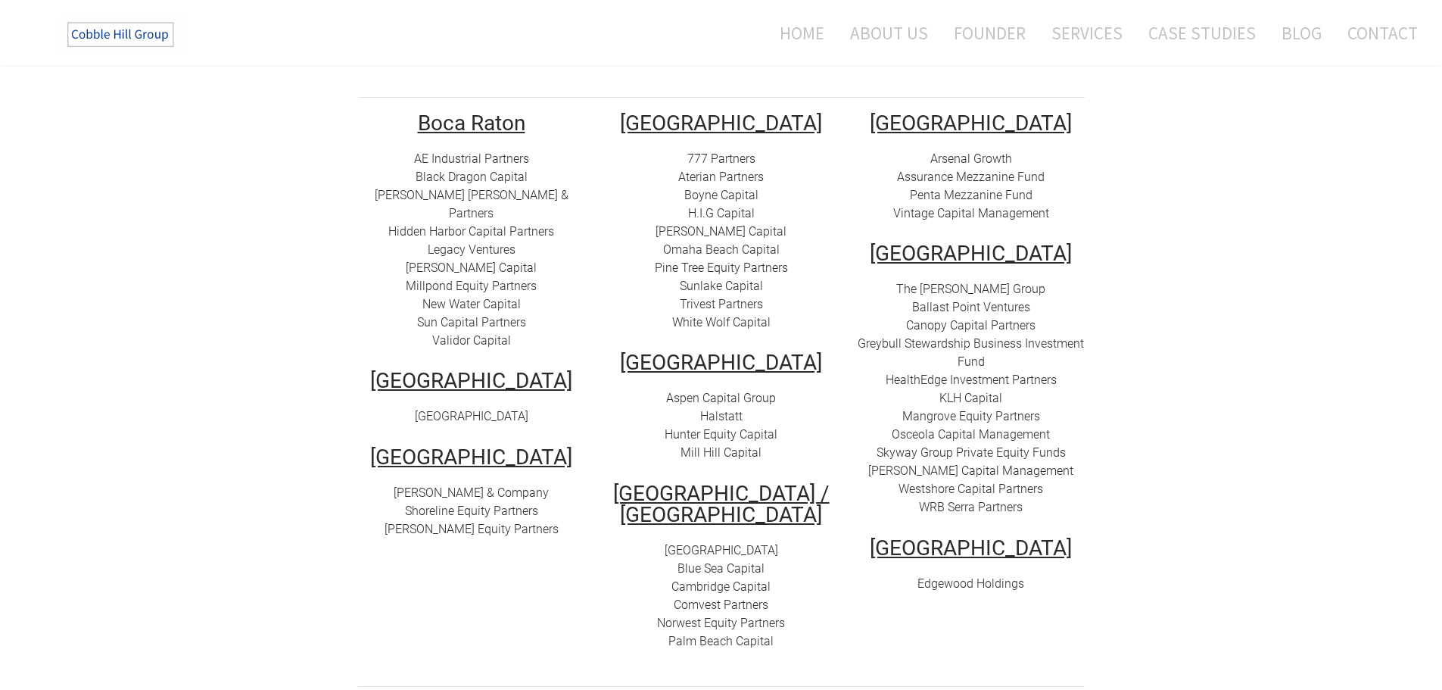
scroll to position [321, 0]
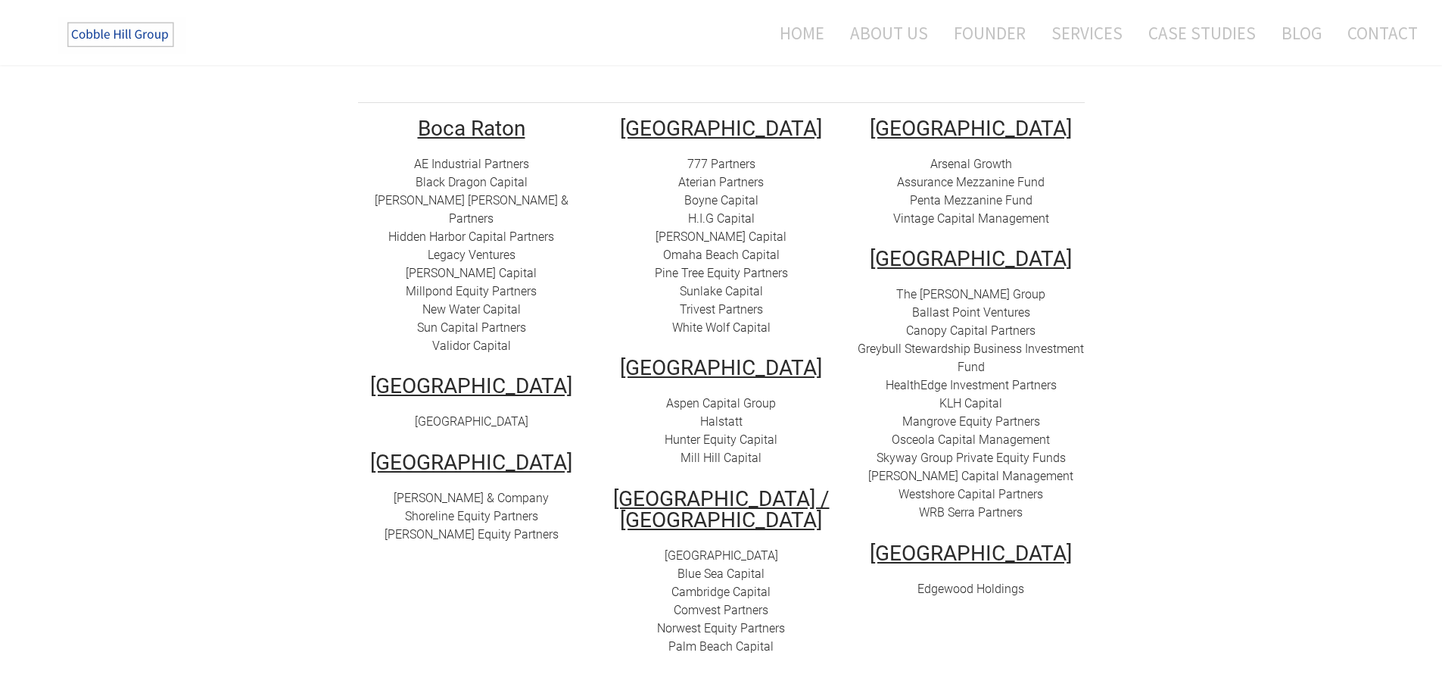
scroll to position [291, 0]
